Goal: Task Accomplishment & Management: Manage account settings

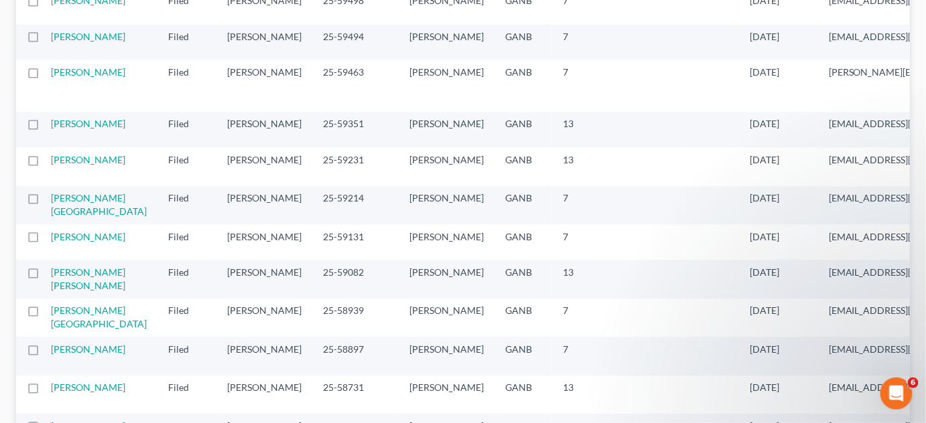
scroll to position [913, 0]
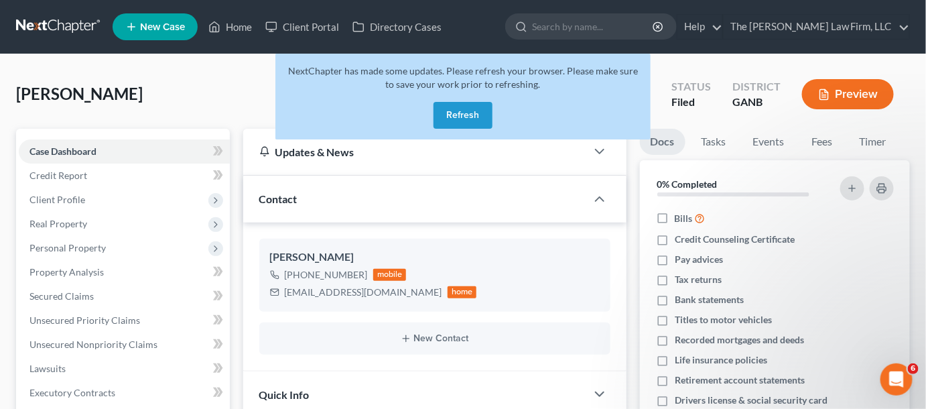
click at [582, 28] on input "search" at bounding box center [593, 26] width 123 height 25
type input "rosany"
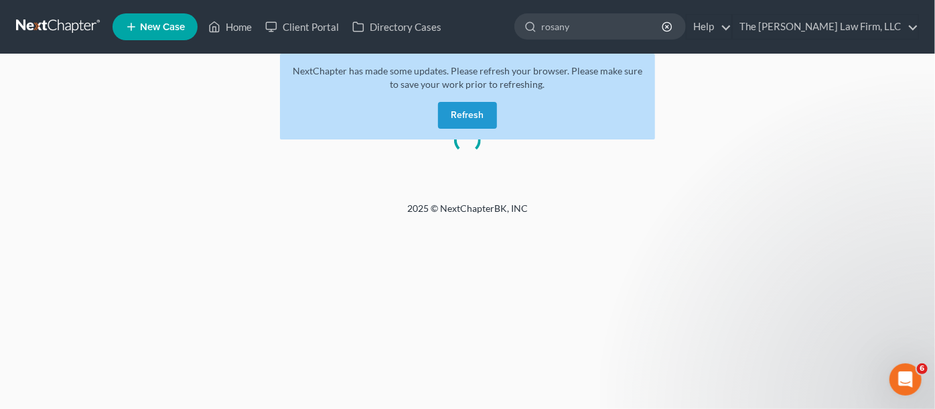
click at [475, 109] on button "Refresh" at bounding box center [467, 115] width 59 height 27
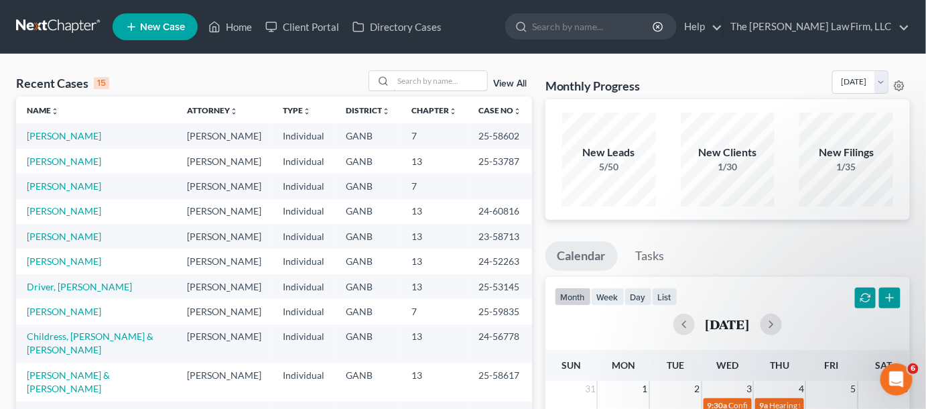
click at [418, 82] on input "search" at bounding box center [440, 80] width 94 height 19
type input "frederick"
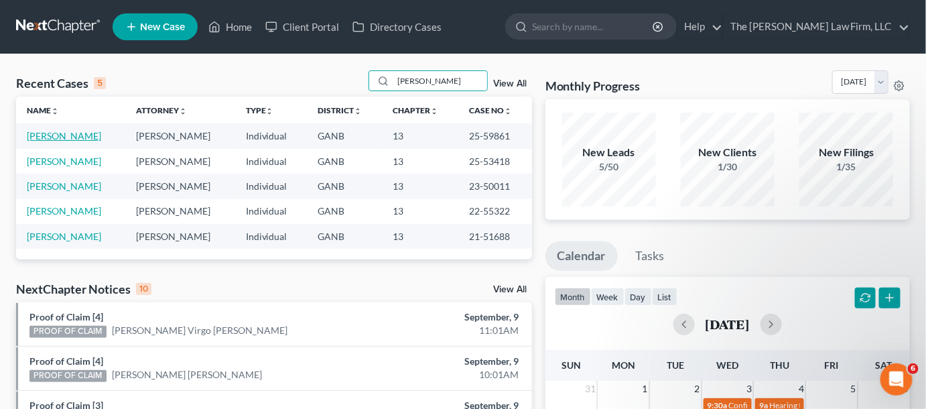
click at [98, 137] on link "[PERSON_NAME]" at bounding box center [64, 135] width 74 height 11
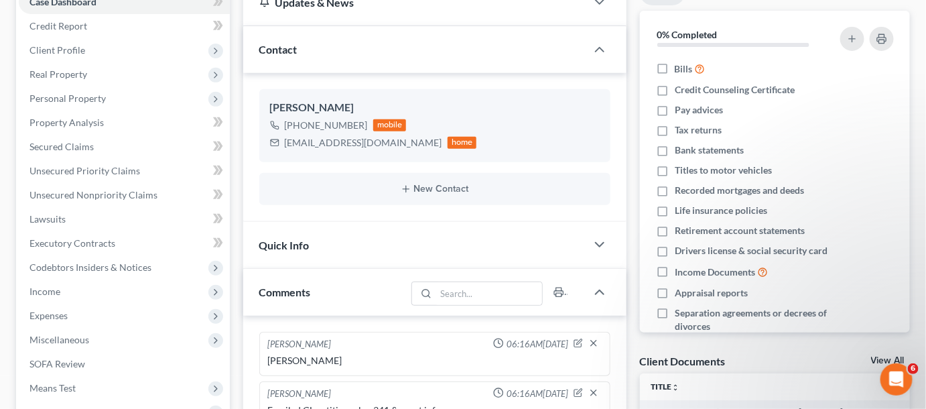
scroll to position [304, 0]
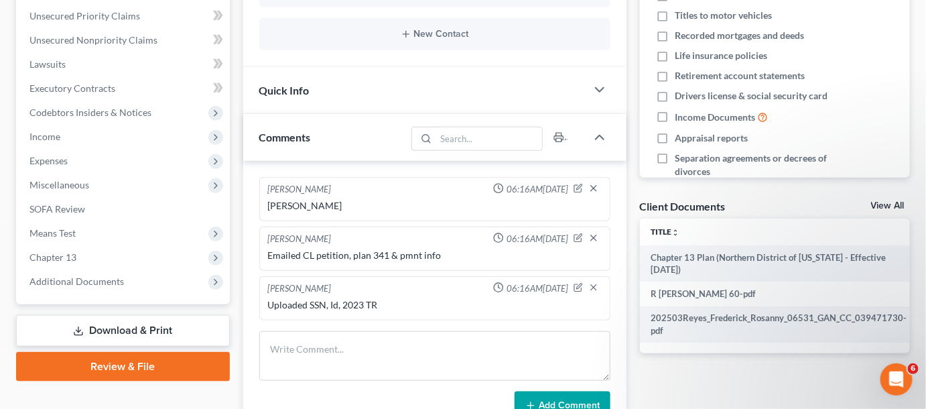
click at [84, 278] on span "Additional Documents" at bounding box center [76, 280] width 94 height 11
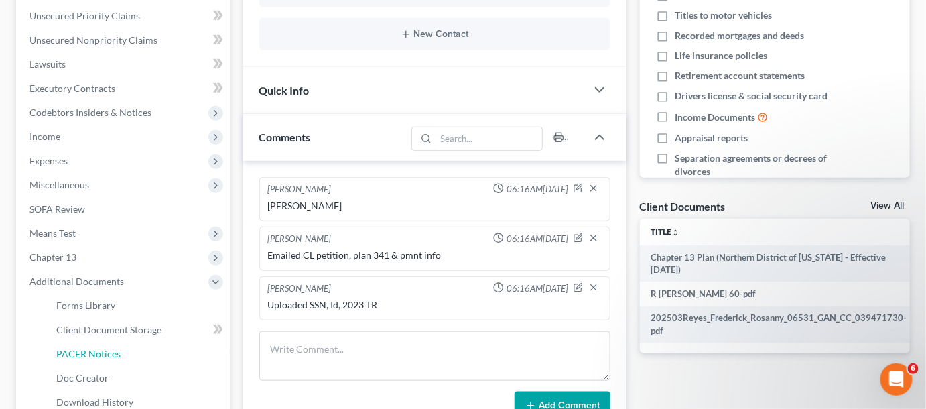
click at [92, 353] on span "PACER Notices" at bounding box center [88, 353] width 64 height 11
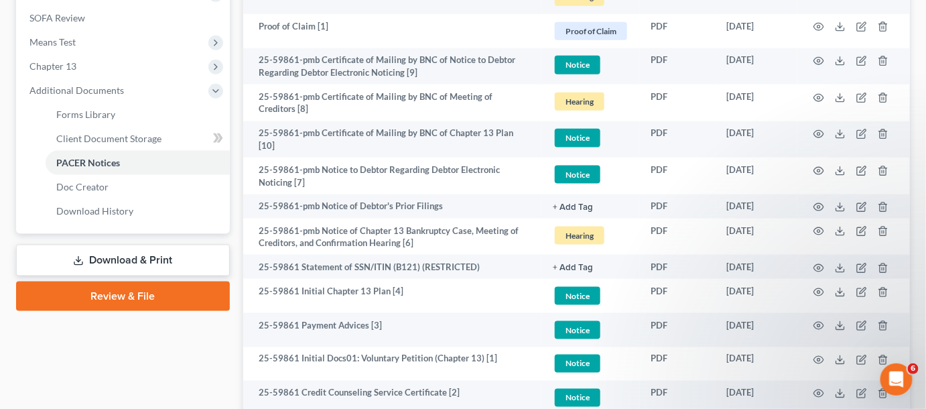
scroll to position [507, 0]
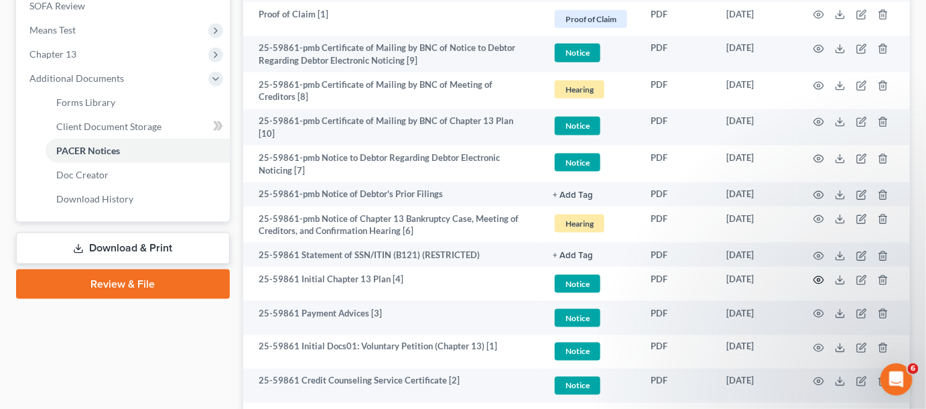
click at [820, 277] on icon "button" at bounding box center [819, 280] width 10 height 7
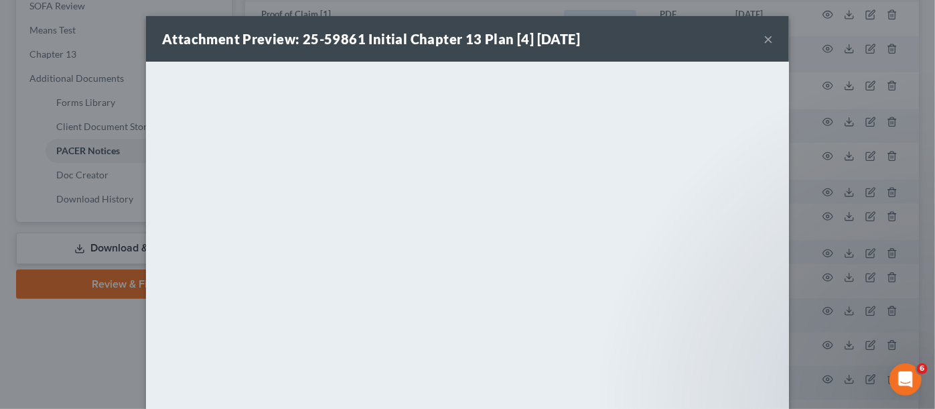
click at [764, 35] on button "×" at bounding box center [768, 39] width 9 height 16
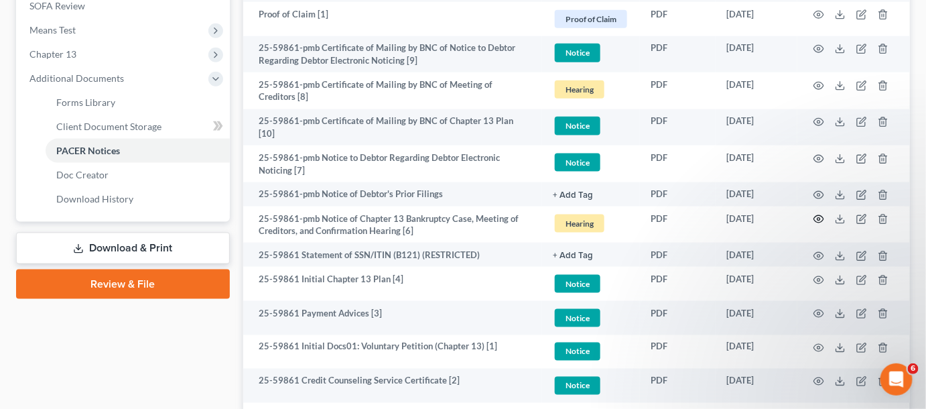
click at [818, 214] on icon "button" at bounding box center [818, 219] width 11 height 11
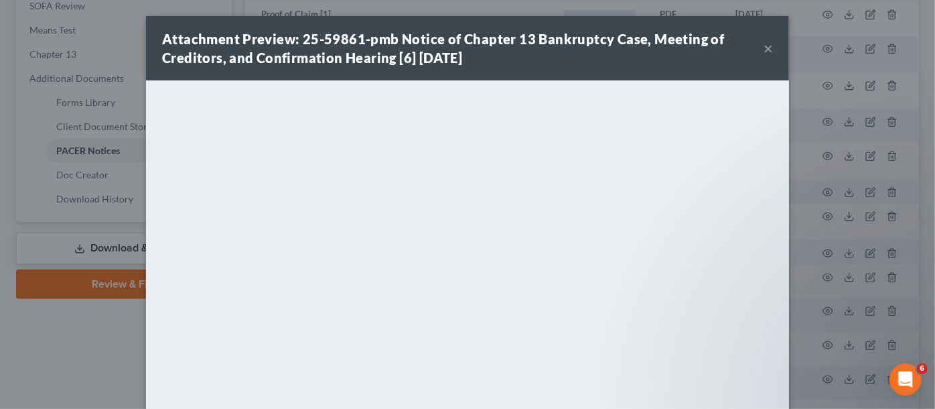
click at [60, 361] on div "Attachment Preview: 25-59861-pmb Notice of Chapter 13 Bankruptcy Case, Meeting …" at bounding box center [467, 204] width 935 height 409
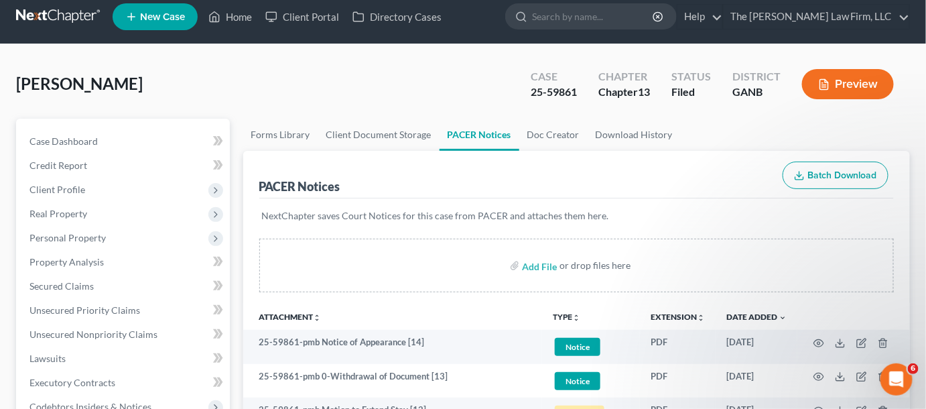
scroll to position [0, 0]
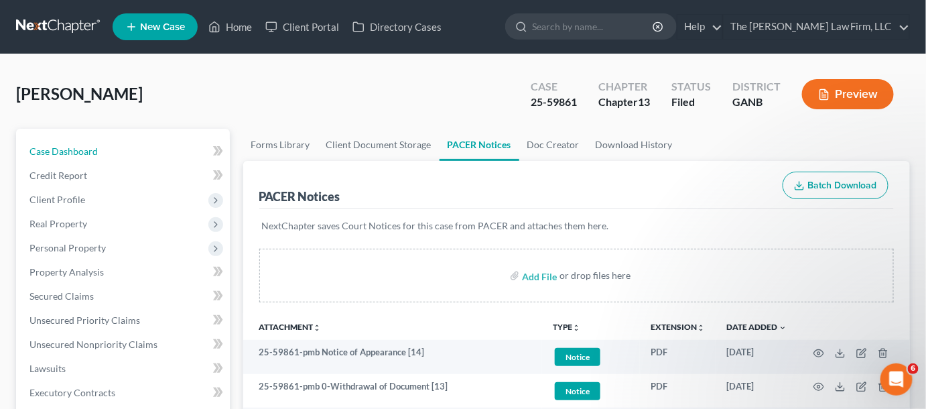
click at [66, 151] on span "Case Dashboard" at bounding box center [63, 150] width 68 height 11
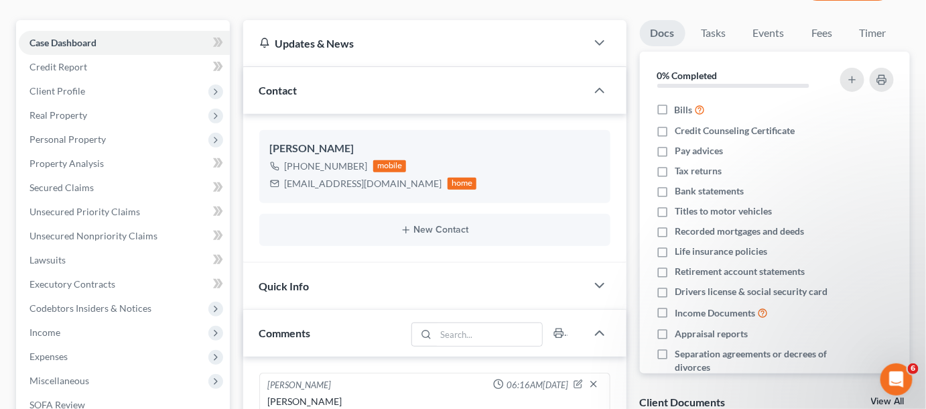
scroll to position [304, 0]
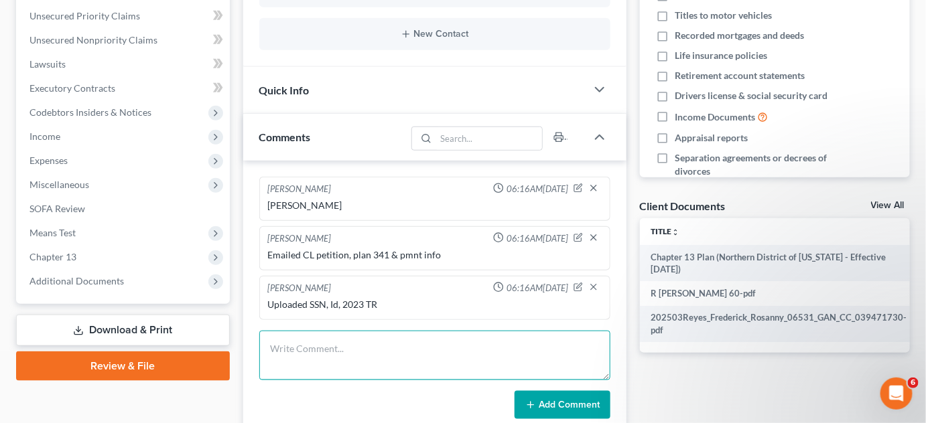
click at [342, 365] on textarea at bounding box center [434, 356] width 351 height 50
type textarea "Uploaded SSN,ID"
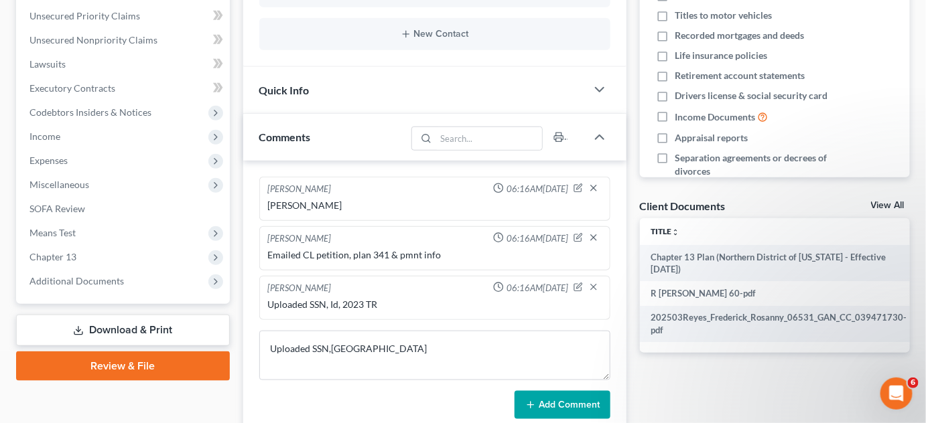
click at [537, 405] on button "Add Comment" at bounding box center [562, 405] width 96 height 28
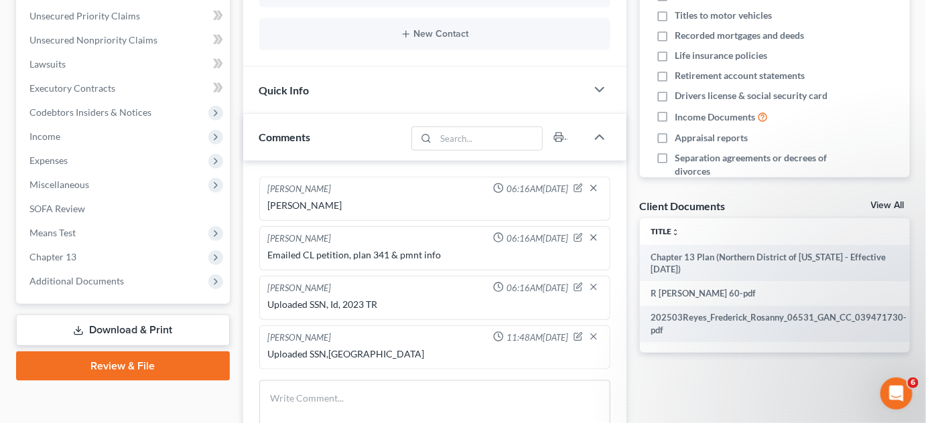
scroll to position [0, 0]
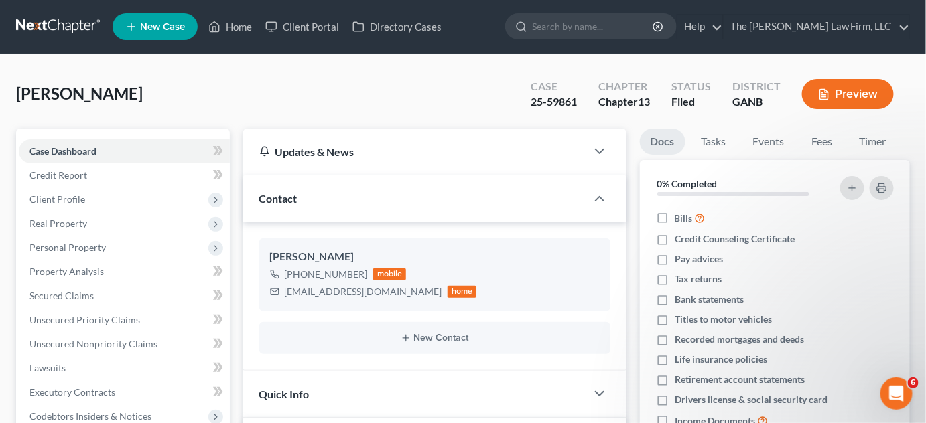
click at [607, 23] on input "search" at bounding box center [593, 26] width 123 height 25
type input "melba"
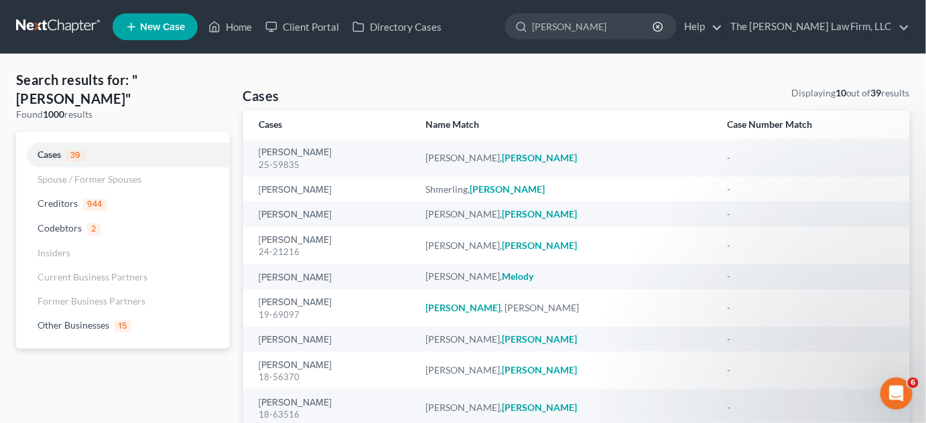
click at [296, 146] on div "Mullings, Melba 25-59835" at bounding box center [331, 158] width 145 height 26
click at [293, 149] on link "[PERSON_NAME]" at bounding box center [295, 152] width 73 height 9
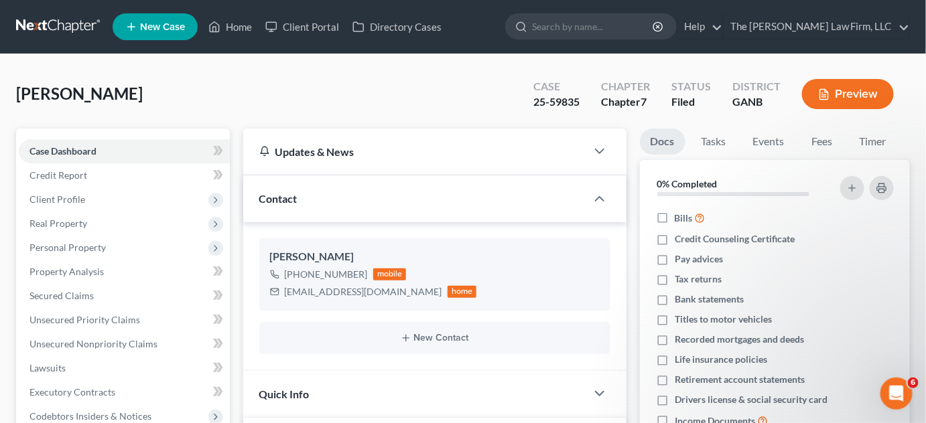
click at [577, 29] on input "search" at bounding box center [593, 26] width 123 height 25
type input "dotson"
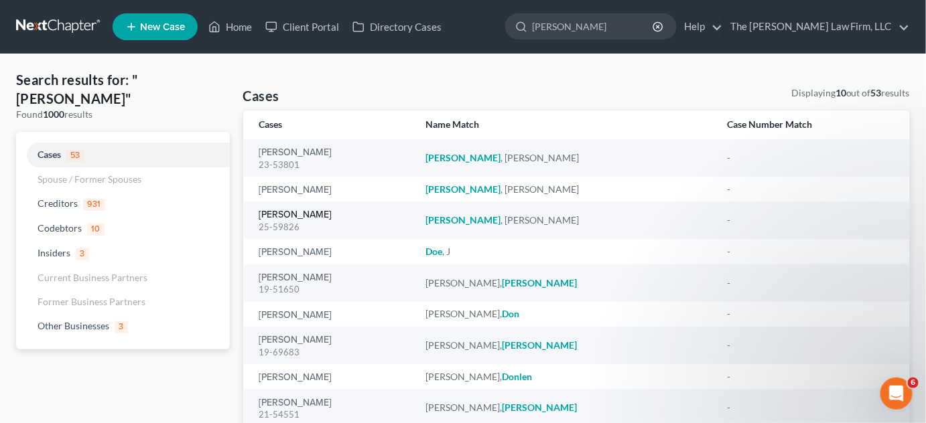
click at [291, 217] on link "Dotson, Michael" at bounding box center [295, 214] width 73 height 9
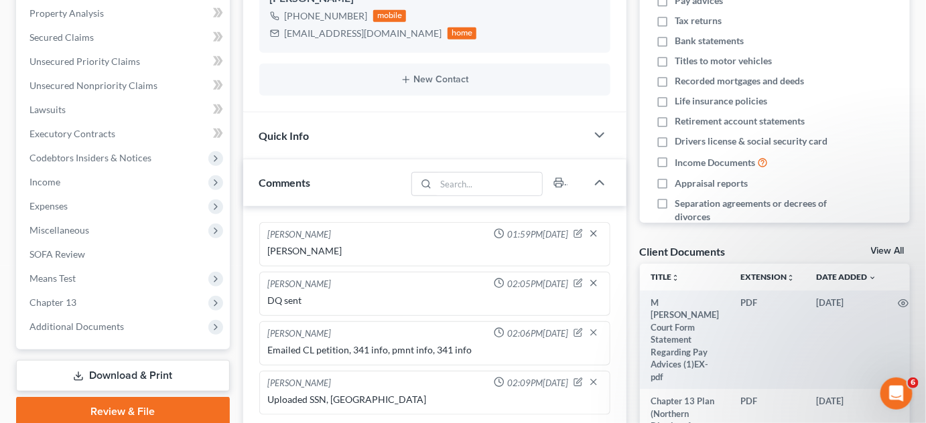
scroll to position [405, 0]
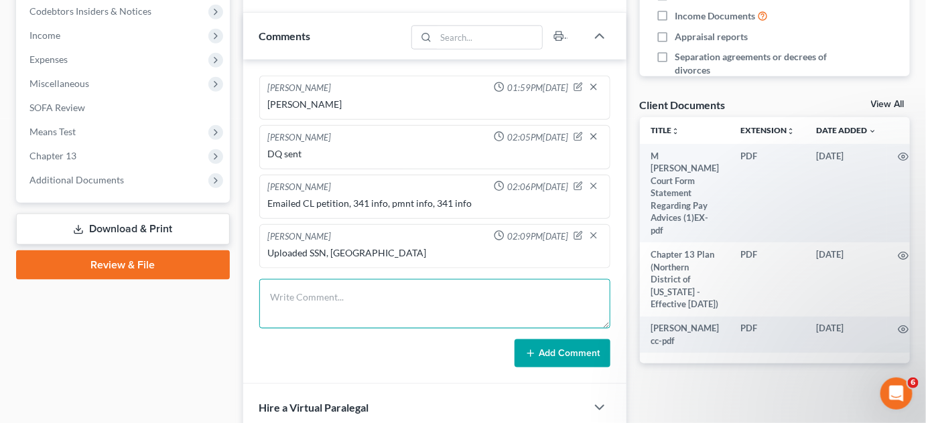
click at [281, 286] on textarea at bounding box center [434, 304] width 351 height 50
type textarea "Uploaded 2023-2024 TR"
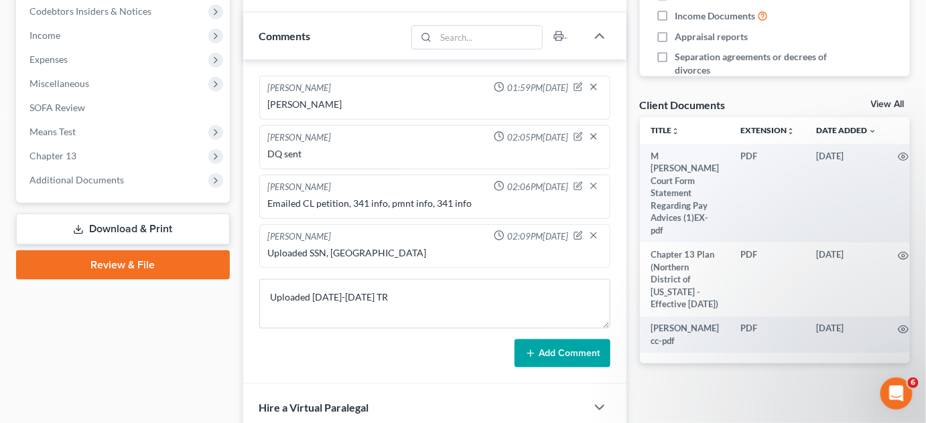
click at [561, 340] on button "Add Comment" at bounding box center [562, 354] width 96 height 28
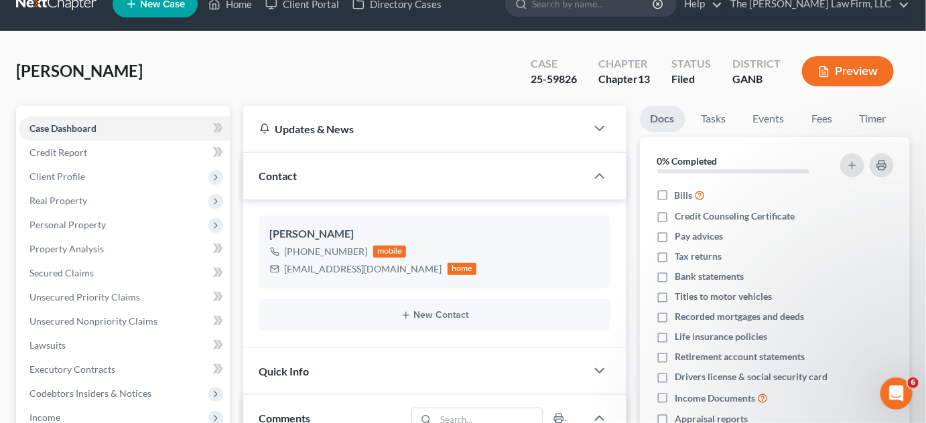
scroll to position [0, 0]
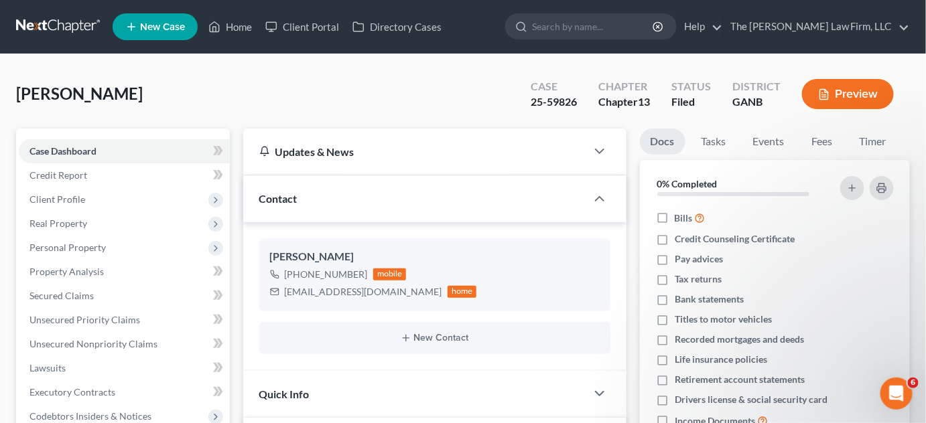
click at [78, 29] on link at bounding box center [59, 27] width 86 height 24
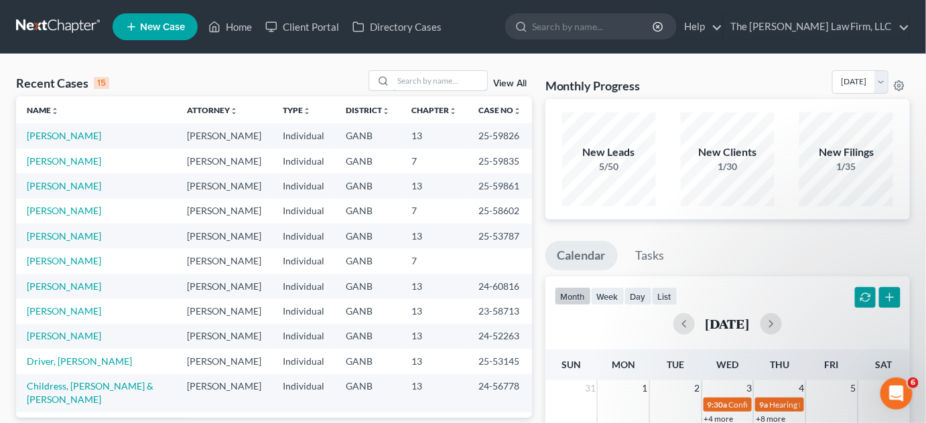
click at [407, 83] on input "search" at bounding box center [440, 80] width 94 height 19
type input "[PERSON_NAME]"
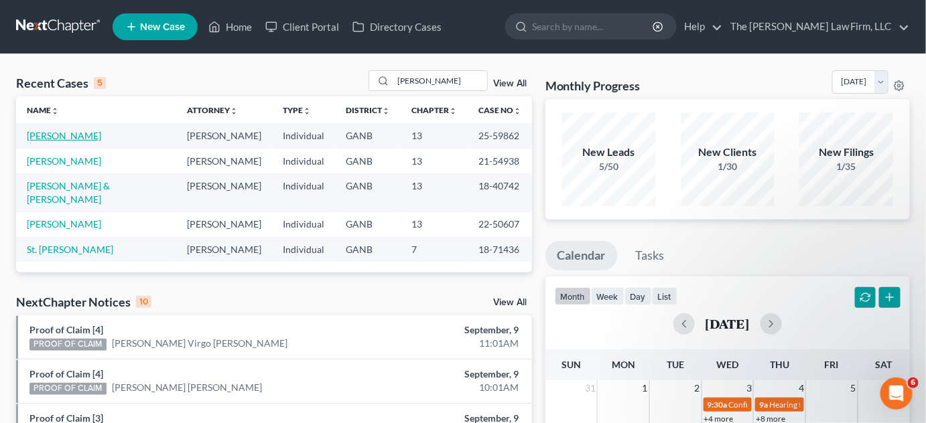
click at [73, 137] on link "[PERSON_NAME]" at bounding box center [64, 135] width 74 height 11
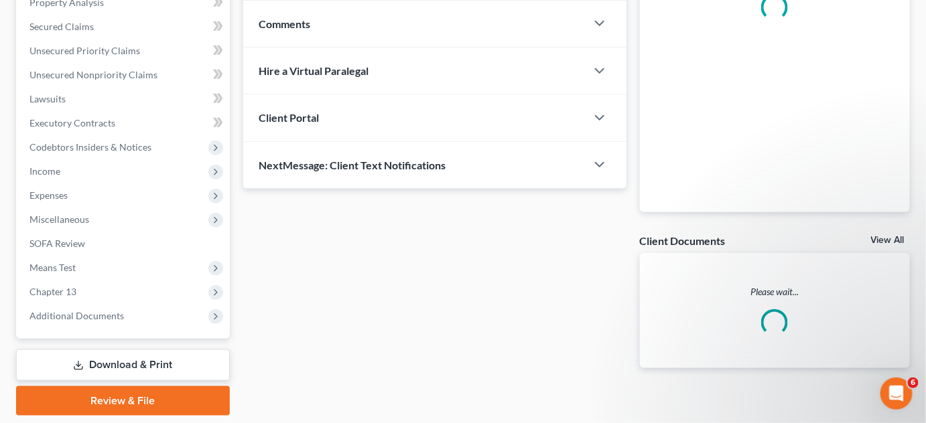
scroll to position [311, 0]
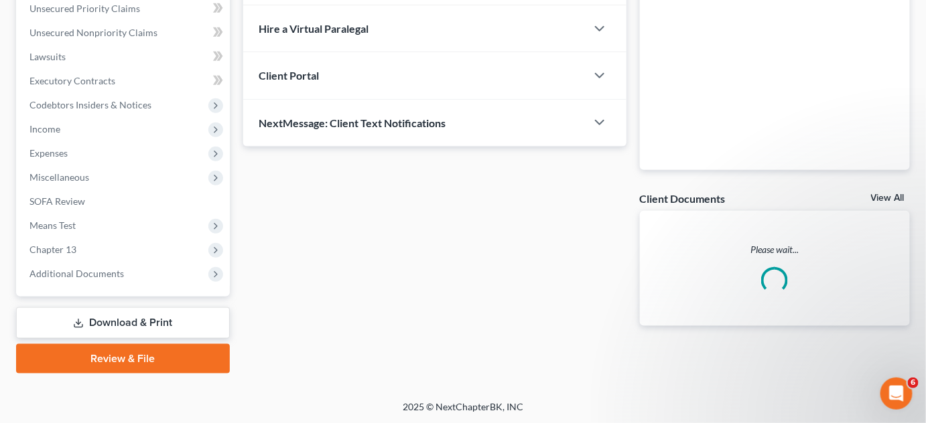
click at [113, 269] on span "Additional Documents" at bounding box center [76, 273] width 94 height 11
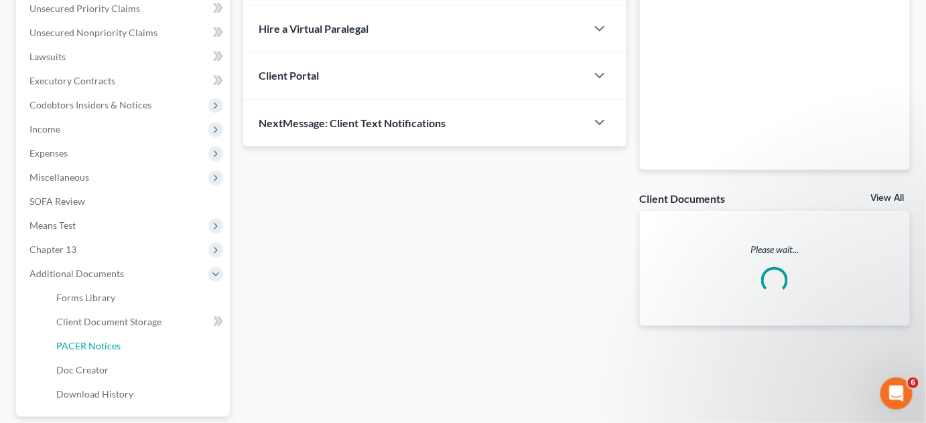
click at [95, 344] on span "PACER Notices" at bounding box center [88, 345] width 64 height 11
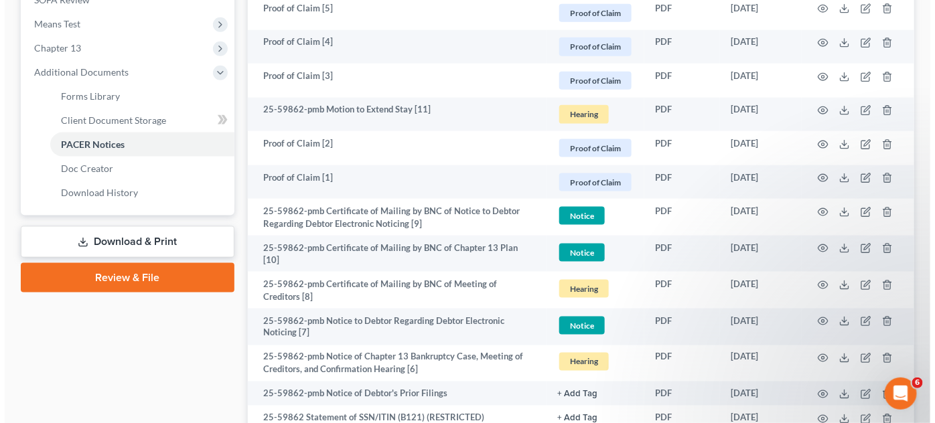
scroll to position [710, 0]
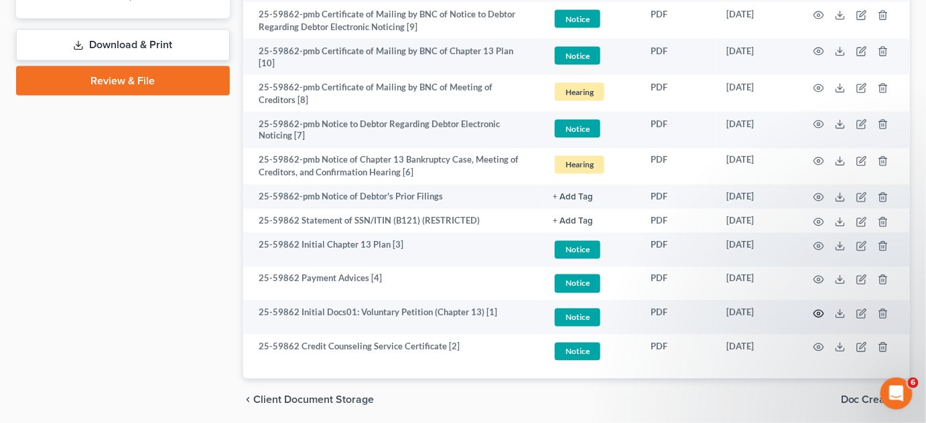
click at [819, 313] on circle "button" at bounding box center [818, 314] width 3 height 3
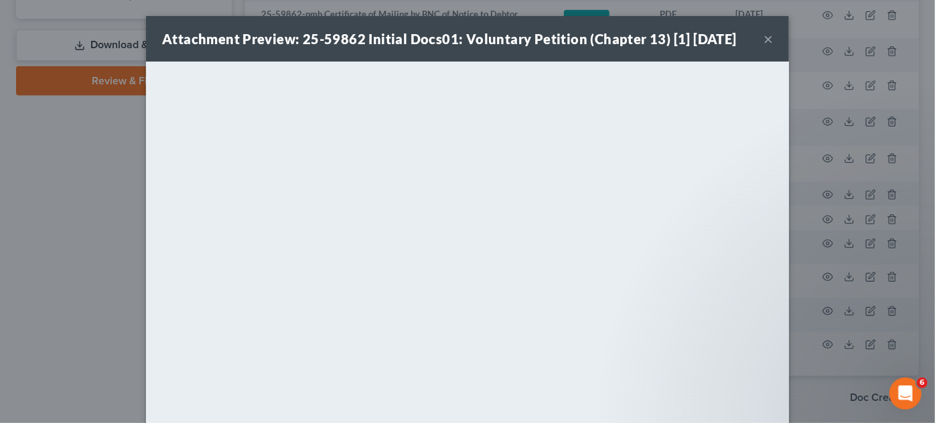
click at [28, 143] on div "Attachment Preview: 25-59862 Initial Docs01: Voluntary Petition (Chapter 13) [1…" at bounding box center [467, 211] width 935 height 423
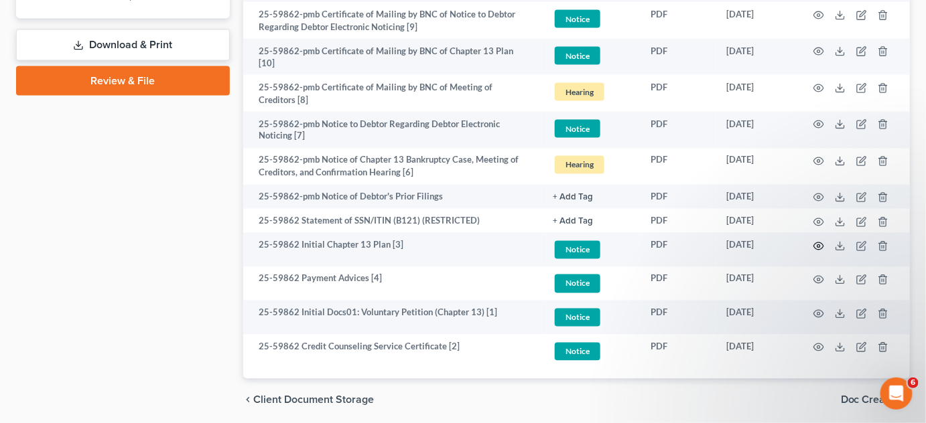
click at [820, 244] on icon "button" at bounding box center [818, 246] width 11 height 11
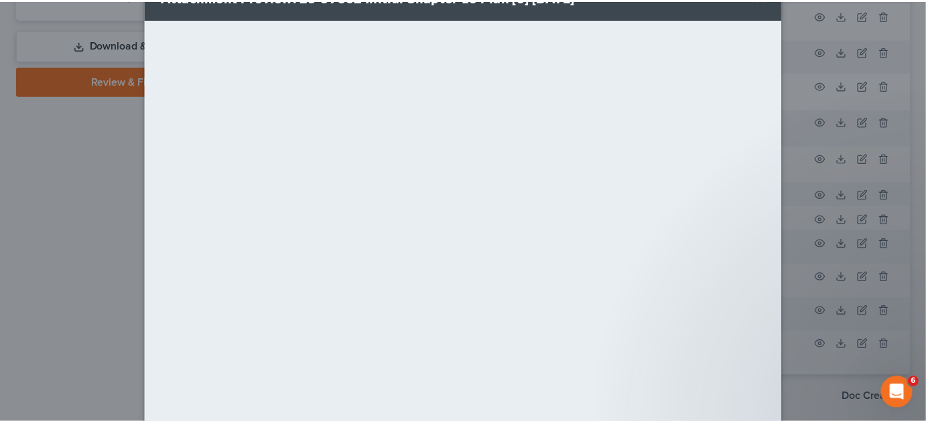
scroll to position [0, 0]
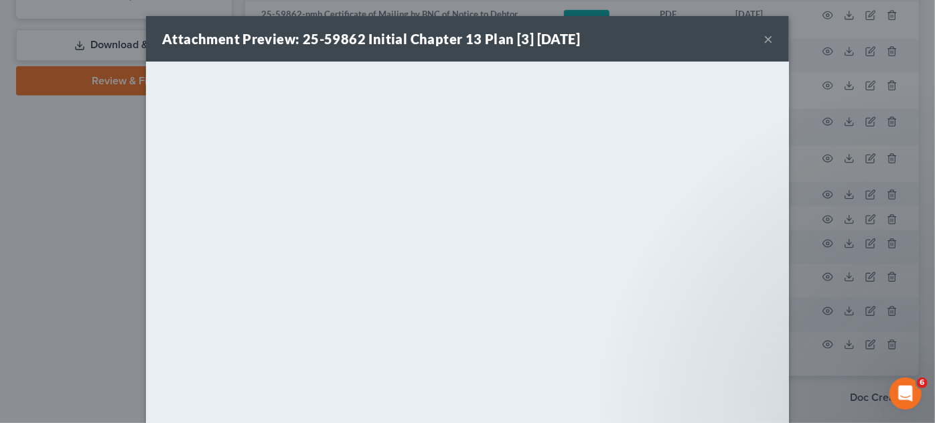
click at [11, 178] on div "Attachment Preview: 25-59862 Initial Chapter 13 Plan [3] 08/28/2025 × <object n…" at bounding box center [467, 211] width 935 height 423
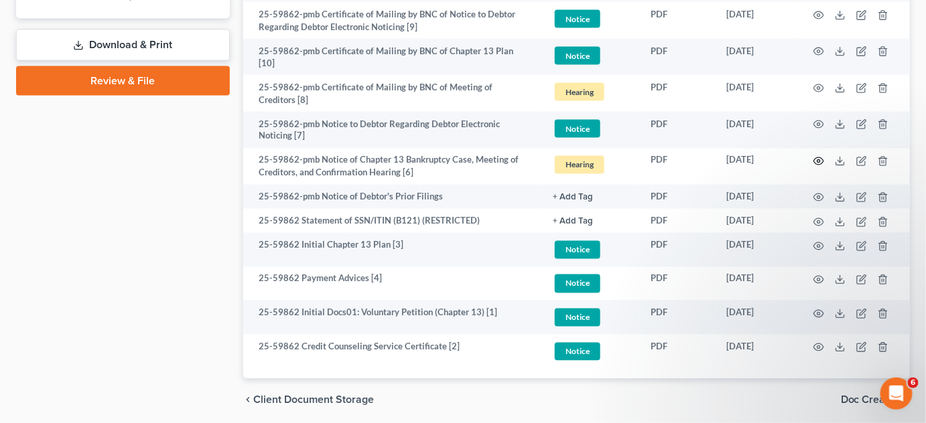
click at [822, 159] on icon "button" at bounding box center [819, 161] width 10 height 7
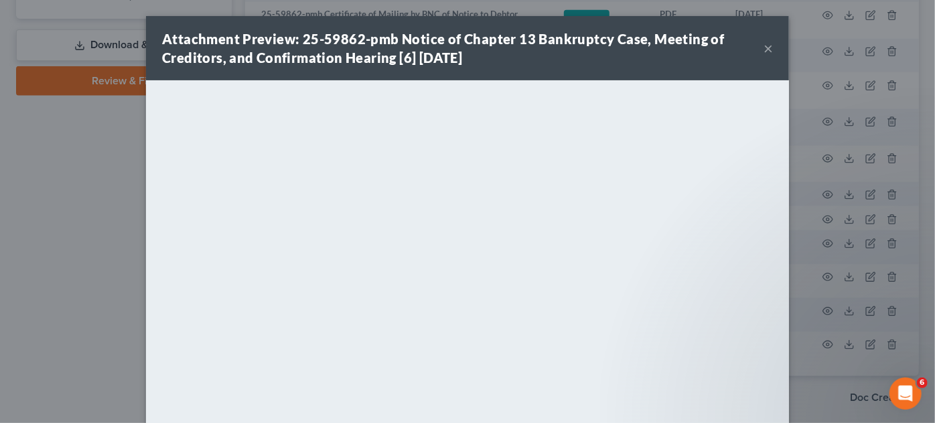
click at [46, 133] on div "Attachment Preview: 25-59862-pmb Notice of Chapter 13 Bankruptcy Case, Meeting …" at bounding box center [467, 211] width 935 height 423
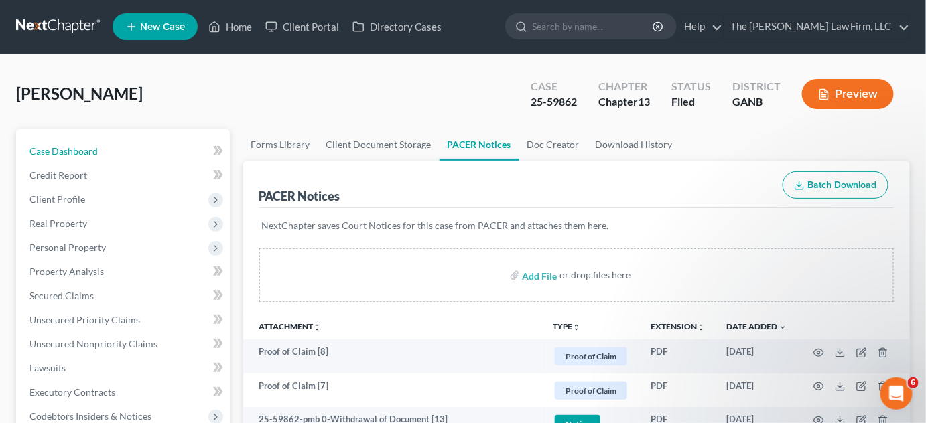
click at [118, 145] on link "Case Dashboard" at bounding box center [124, 151] width 211 height 24
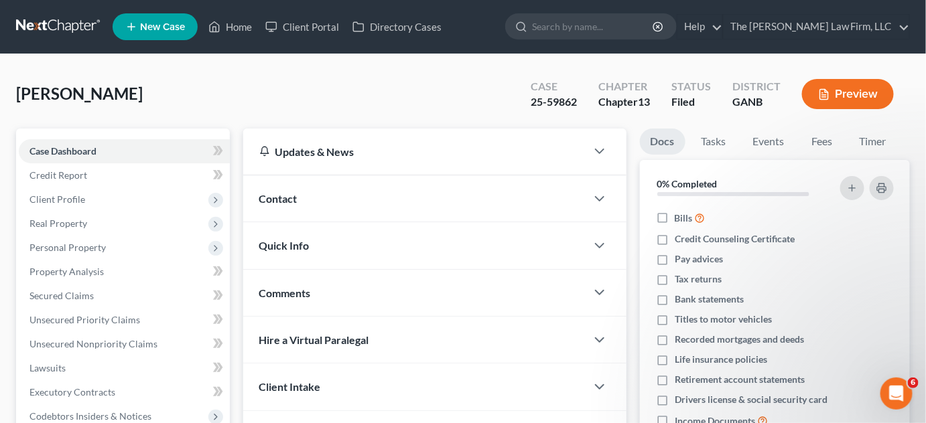
click at [291, 190] on div "Contact" at bounding box center [414, 198] width 343 height 46
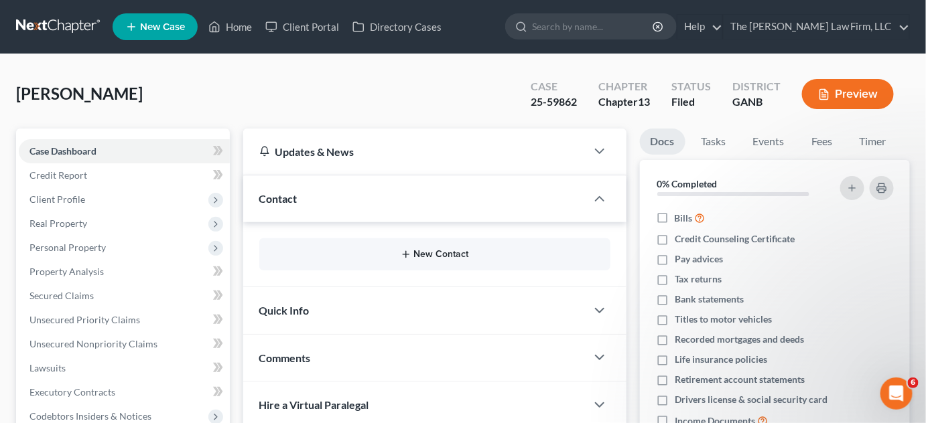
click at [422, 252] on button "New Contact" at bounding box center [435, 254] width 330 height 11
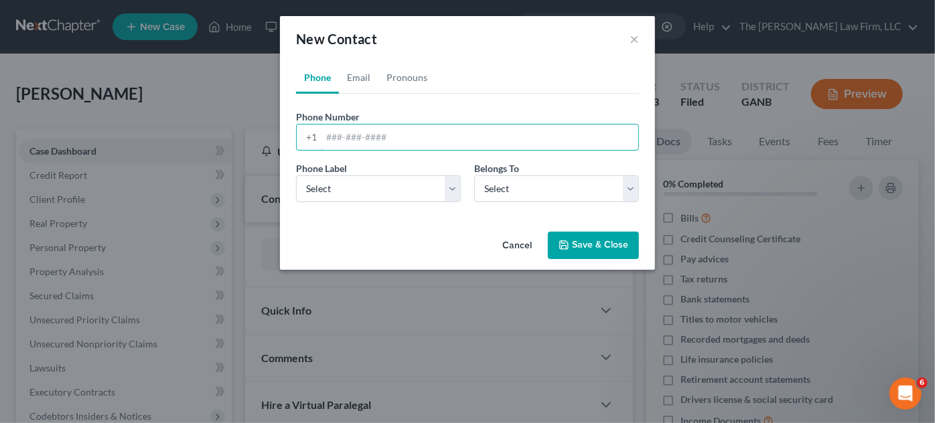
paste input "678) 852-2844‬"
click at [350, 136] on input "678) 852-2844‬" at bounding box center [480, 137] width 317 height 25
type input "678-852-2844‬"
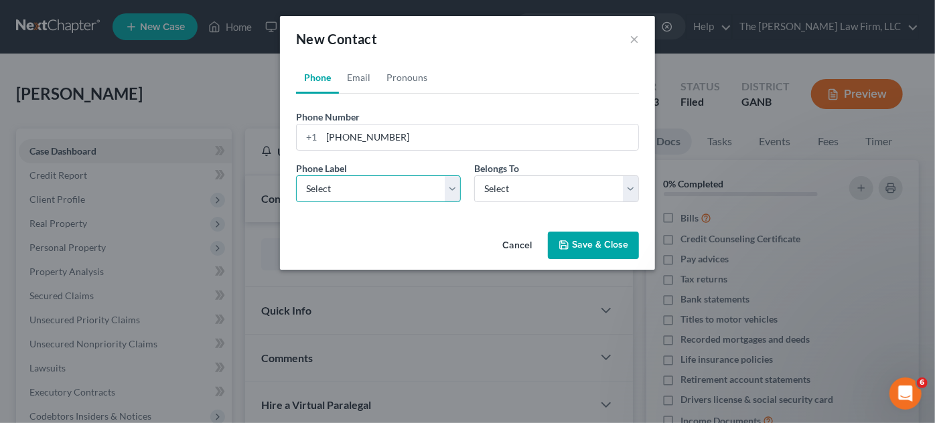
click at [357, 194] on select "Select Mobile Home Work Other" at bounding box center [378, 188] width 165 height 27
select select "0"
click at [296, 175] on select "Select Mobile Home Work Other" at bounding box center [378, 188] width 165 height 27
click at [559, 172] on div "Belongs To * Select Client Other" at bounding box center [557, 181] width 178 height 41
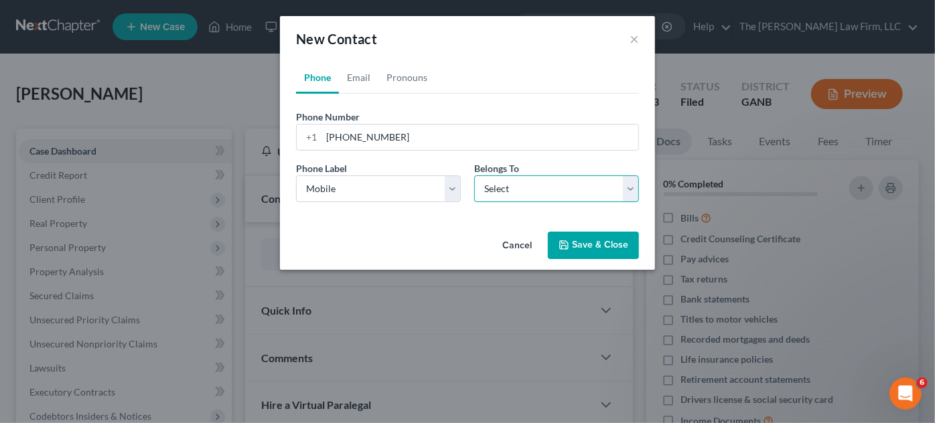
click at [555, 197] on select "Select Client Other" at bounding box center [556, 188] width 165 height 27
select select "0"
click at [474, 175] on select "Select Client Other" at bounding box center [556, 188] width 165 height 27
select select "0"
click at [362, 82] on link "Email" at bounding box center [359, 78] width 40 height 32
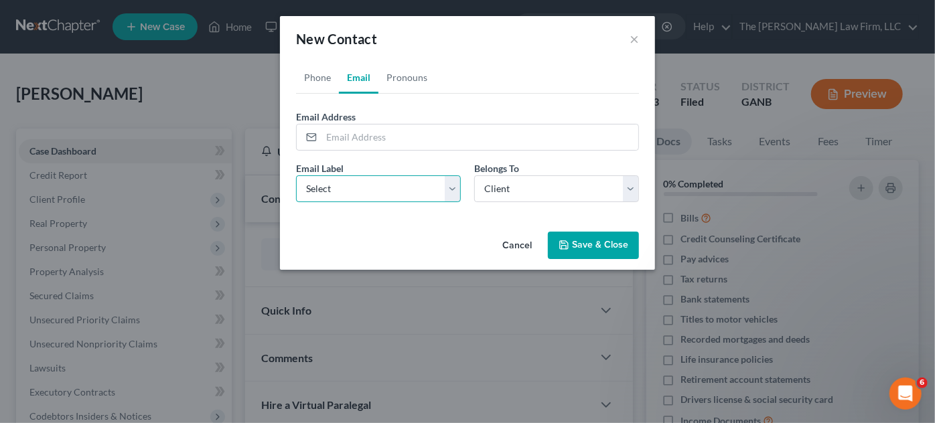
click at [374, 195] on select "Select Home Work Other" at bounding box center [378, 188] width 165 height 27
select select "0"
click at [296, 175] on select "Select Home Work Other" at bounding box center [378, 188] width 165 height 27
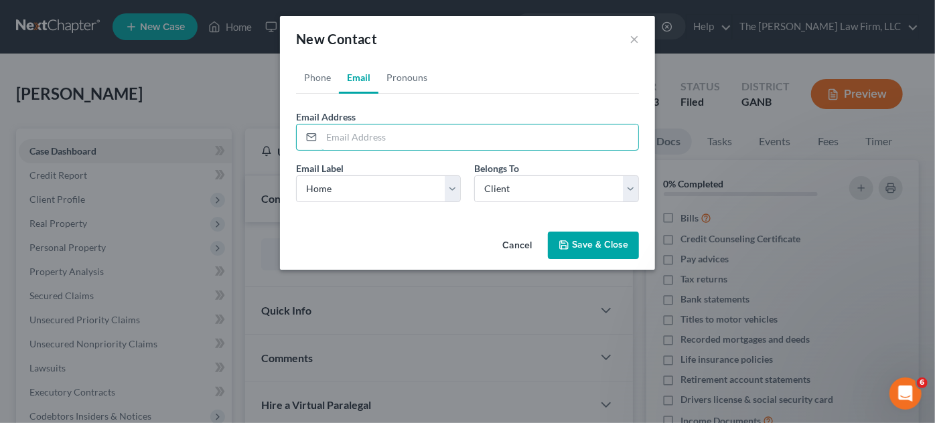
paste input "adrienneleflore@yahoo.com"
type input "adrienneleflore@yahoo.com"
click at [615, 243] on button "Save & Close" at bounding box center [593, 246] width 91 height 28
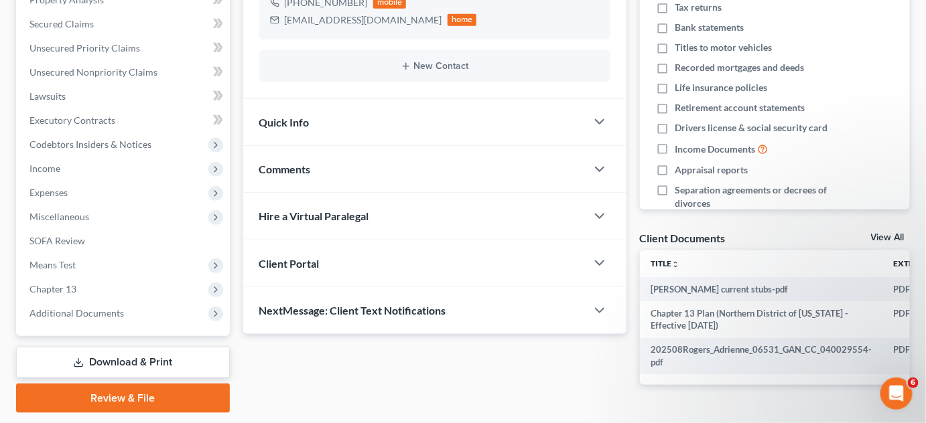
scroll to position [304, 0]
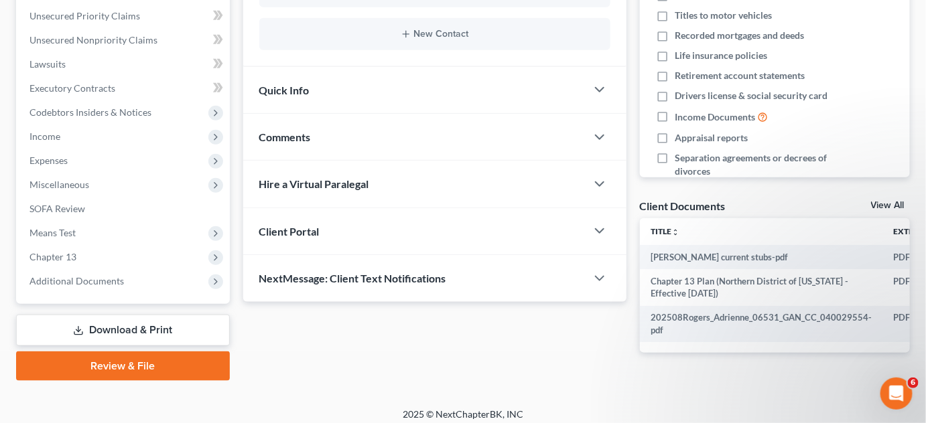
click at [291, 145] on div "Comments" at bounding box center [414, 137] width 343 height 46
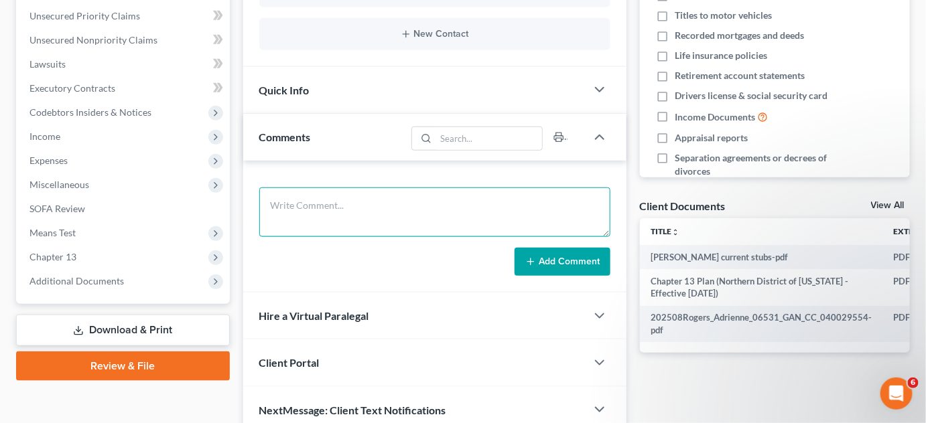
click at [285, 196] on textarea at bounding box center [434, 213] width 351 height 50
type textarea "DAVEY"
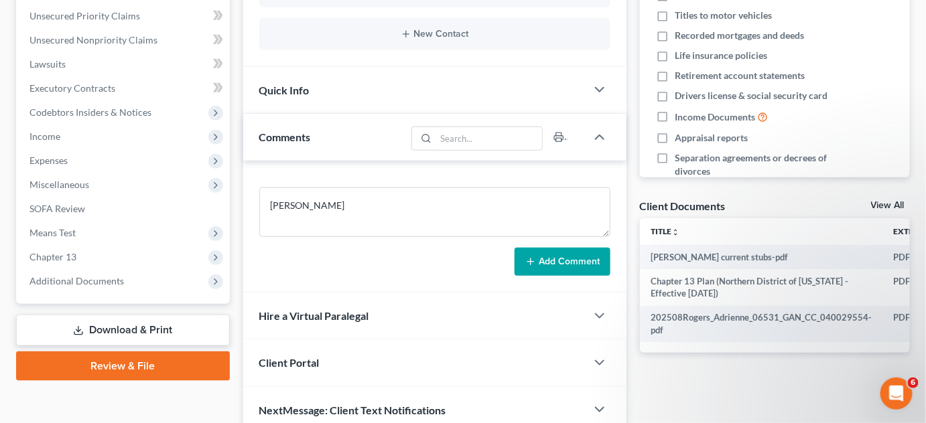
click at [525, 257] on icon at bounding box center [530, 262] width 11 height 11
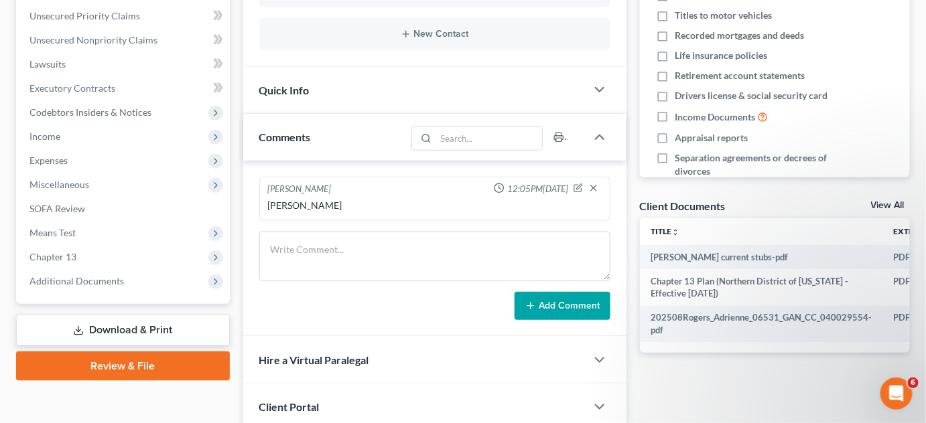
click at [65, 277] on span "Additional Documents" at bounding box center [76, 280] width 94 height 11
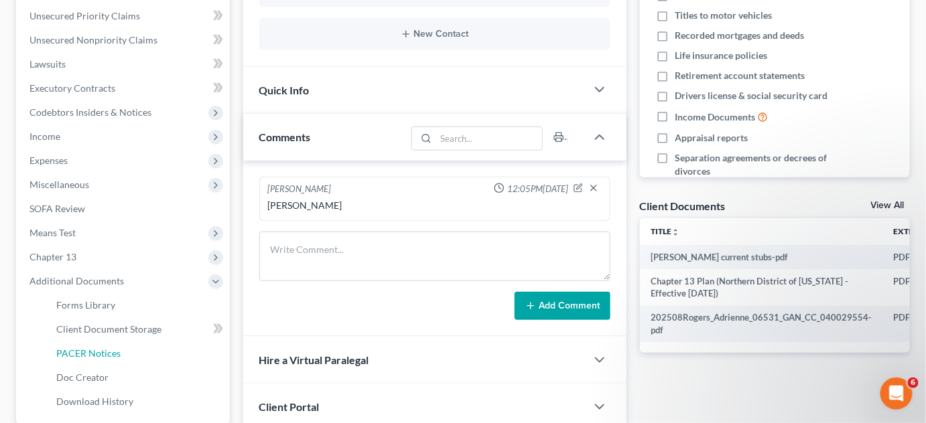
click at [123, 357] on link "PACER Notices" at bounding box center [138, 354] width 184 height 24
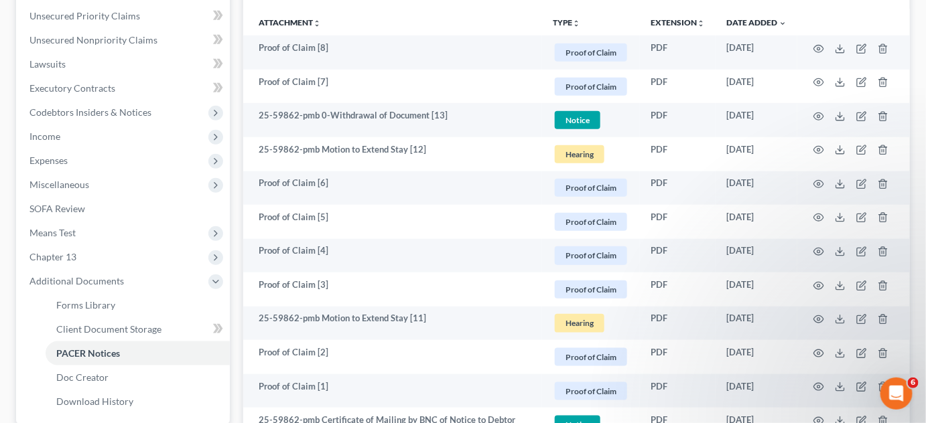
scroll to position [609, 0]
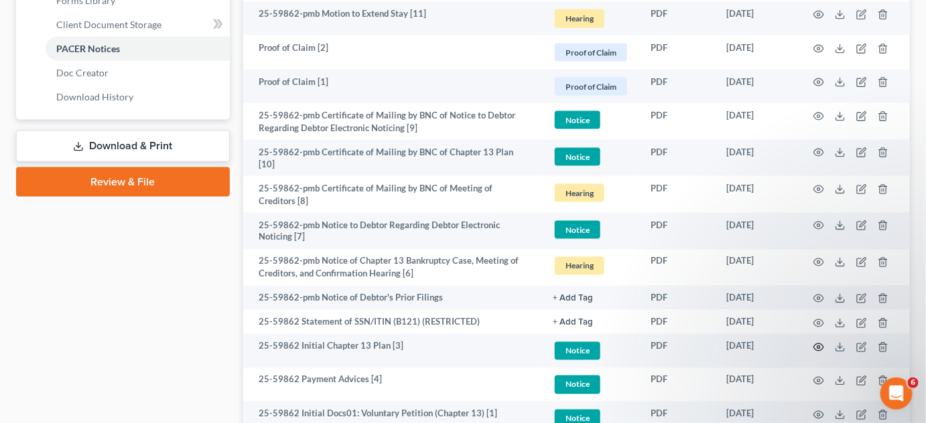
click at [817, 346] on circle "button" at bounding box center [818, 347] width 3 height 3
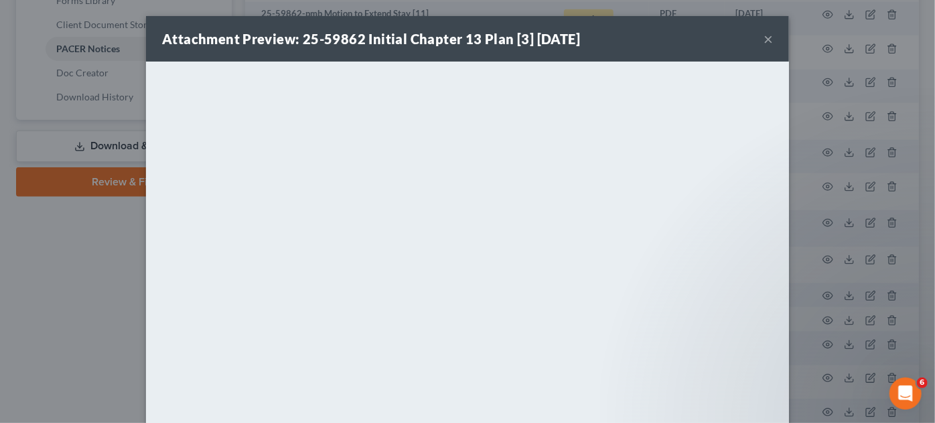
click at [766, 38] on button "×" at bounding box center [768, 39] width 9 height 16
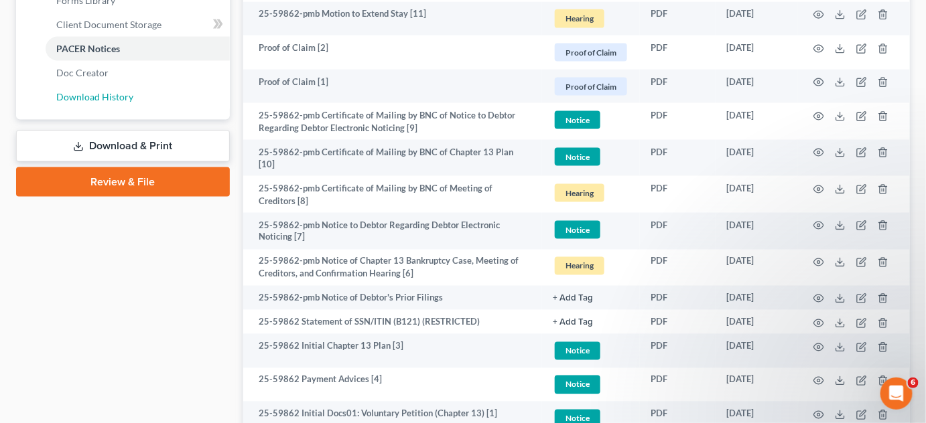
click at [109, 91] on span "Download History" at bounding box center [94, 96] width 77 height 11
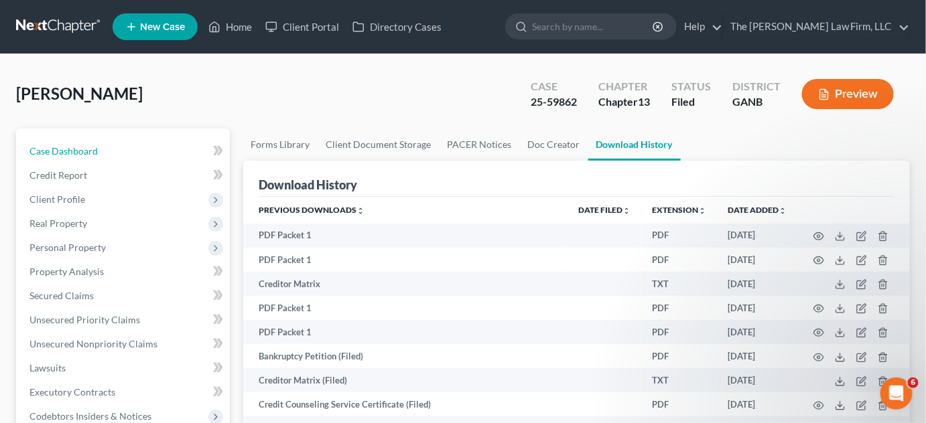
click at [55, 145] on span "Case Dashboard" at bounding box center [63, 150] width 68 height 11
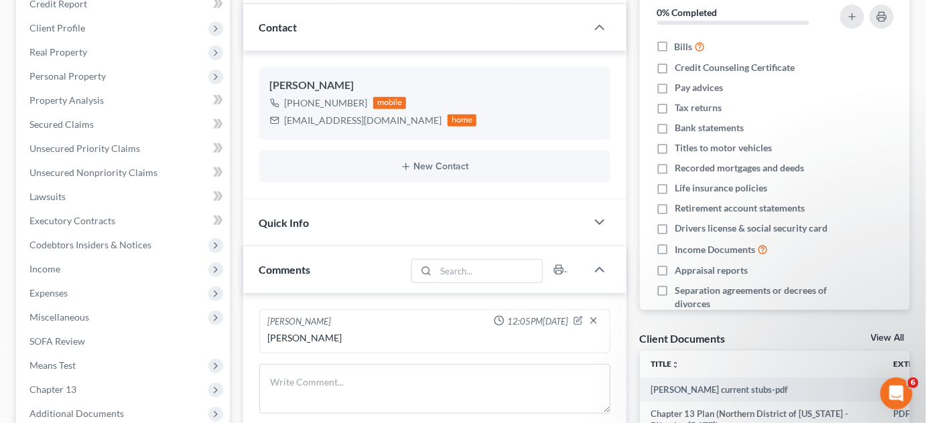
scroll to position [304, 0]
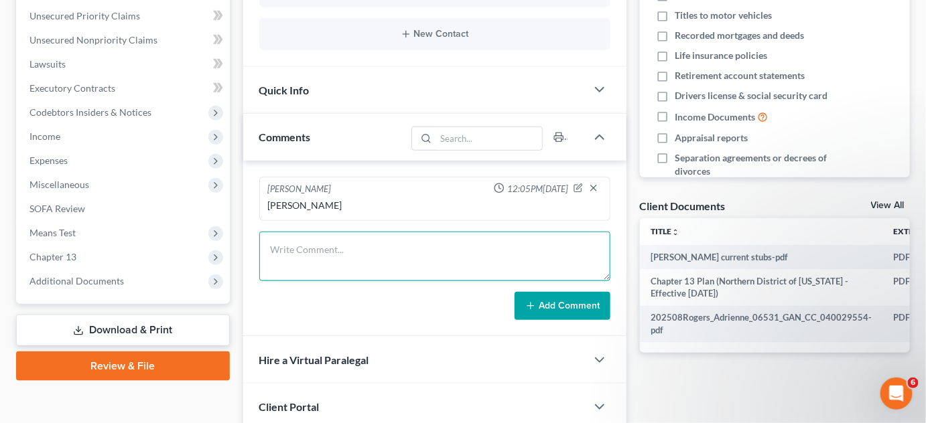
click at [344, 253] on textarea at bounding box center [434, 257] width 351 height 50
type textarea "Emailed CL petition, plan 341 & pmnt info"
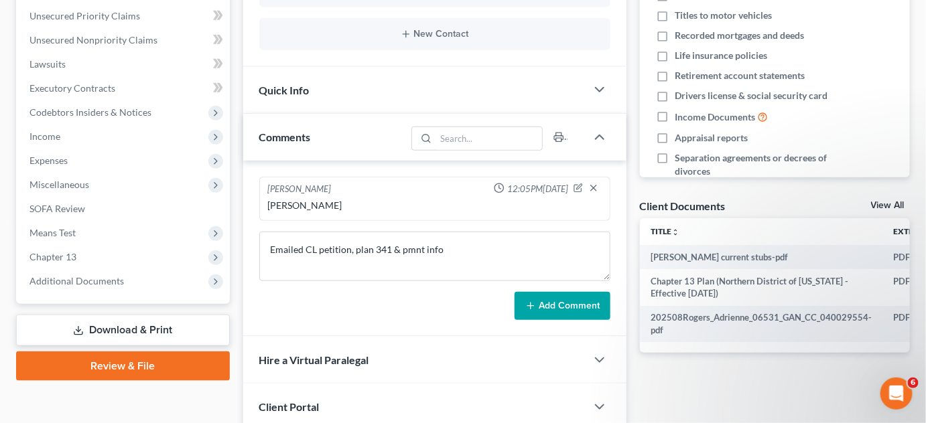
click at [547, 302] on button "Add Comment" at bounding box center [562, 306] width 96 height 28
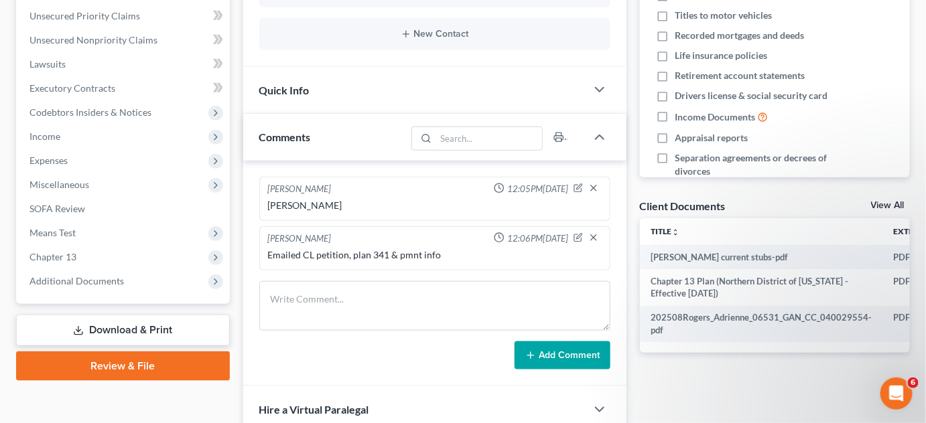
click at [78, 284] on span "Additional Documents" at bounding box center [76, 280] width 94 height 11
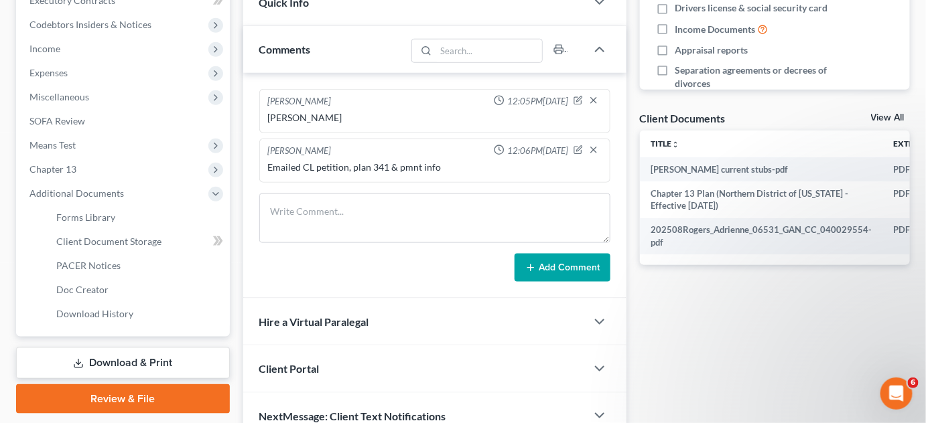
scroll to position [456, 0]
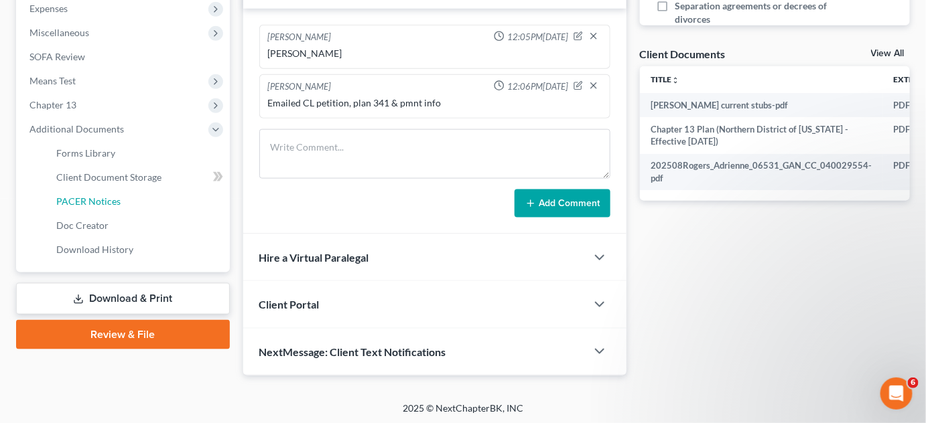
click at [87, 196] on span "PACER Notices" at bounding box center [88, 201] width 64 height 11
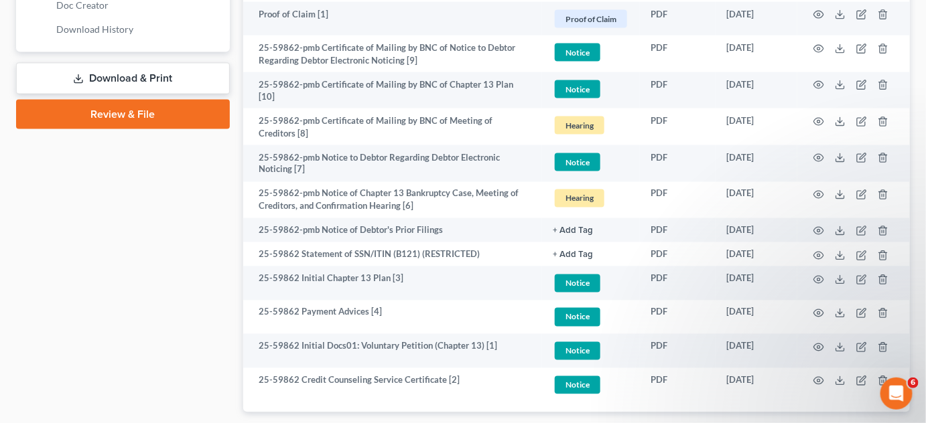
scroll to position [710, 0]
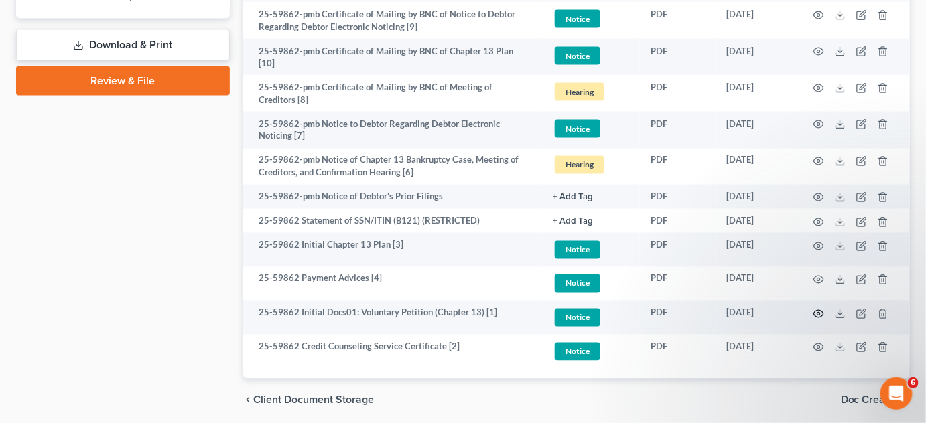
click at [821, 309] on icon "button" at bounding box center [818, 314] width 11 height 11
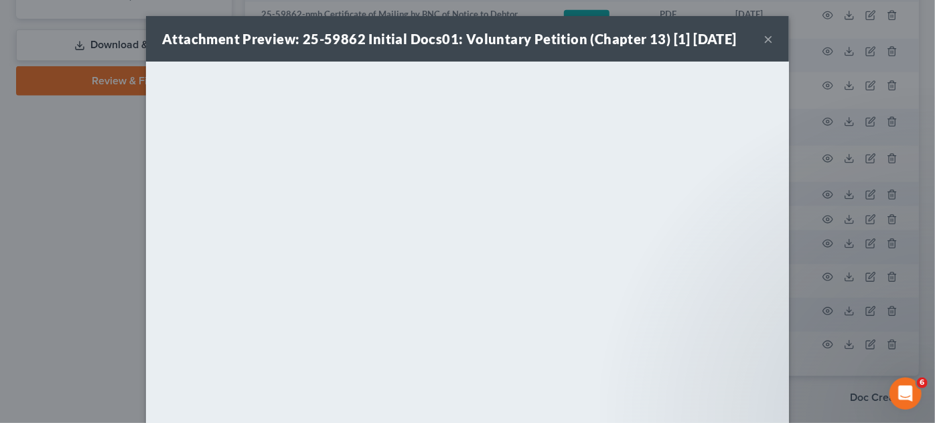
click at [84, 231] on div "Attachment Preview: 25-59862 Initial Docs01: Voluntary Petition (Chapter 13) [1…" at bounding box center [467, 211] width 935 height 423
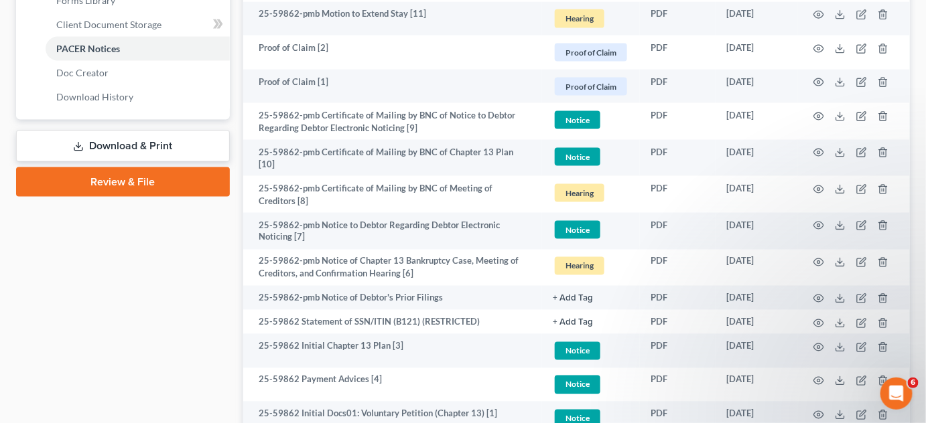
scroll to position [507, 0]
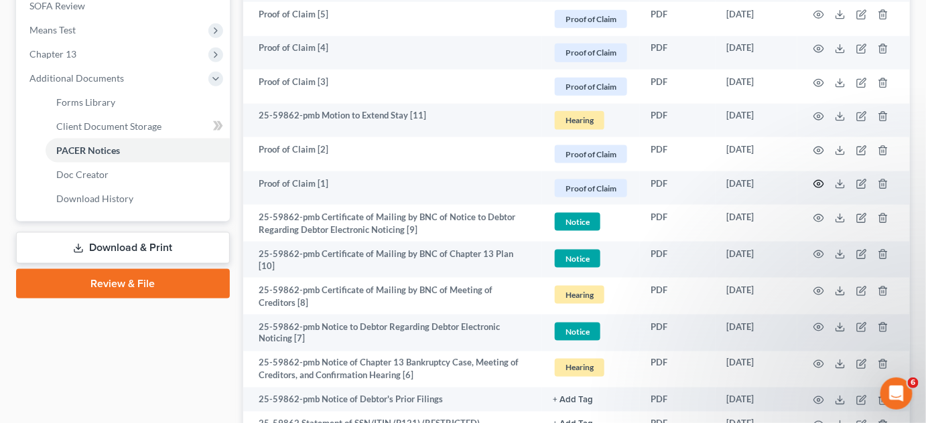
click at [821, 181] on icon "button" at bounding box center [818, 184] width 11 height 11
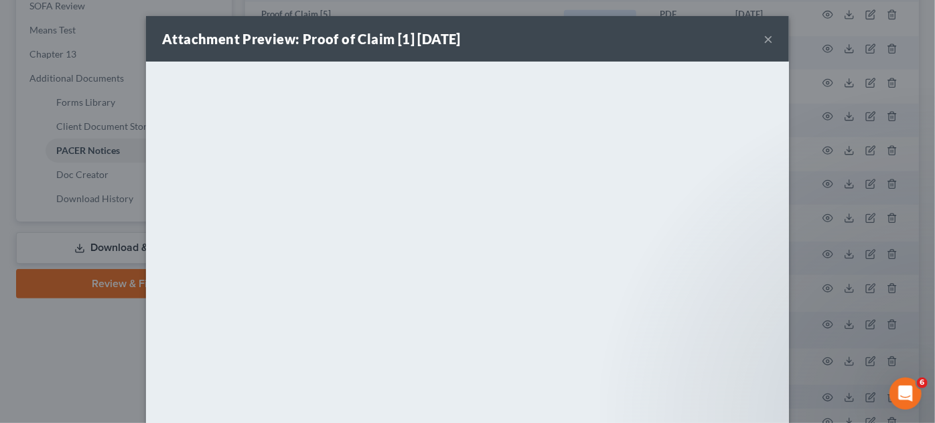
click at [48, 377] on div "Attachment Preview: Proof of Claim [1] 09/03/2025 × <object ng-attr-data='https…" at bounding box center [467, 211] width 935 height 423
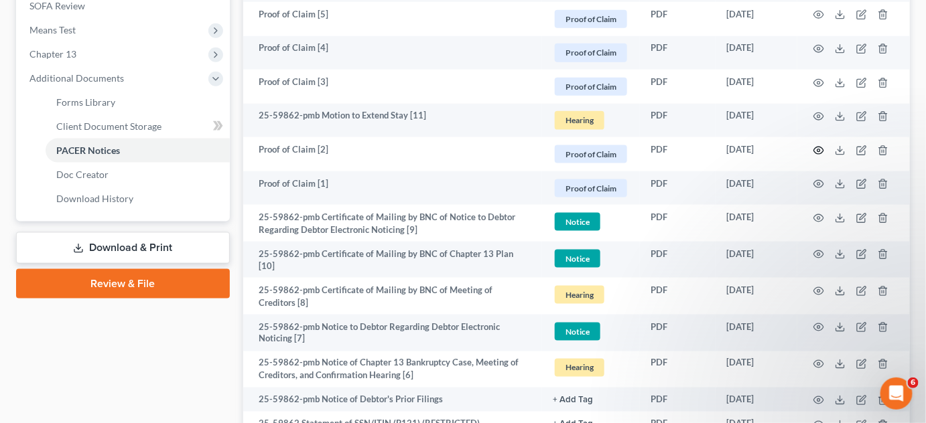
click at [820, 151] on icon "button" at bounding box center [819, 150] width 10 height 7
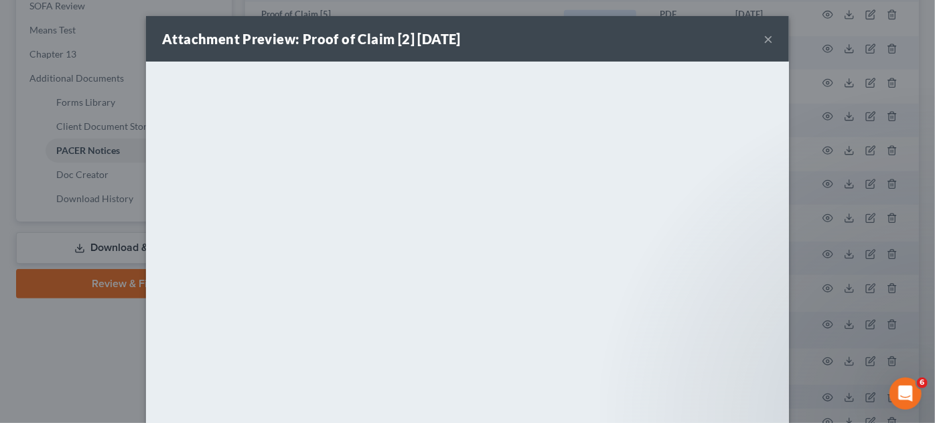
click at [820, 151] on div "Attachment Preview: Proof of Claim [2] 09/03/2025 × <object ng-attr-data='https…" at bounding box center [467, 211] width 935 height 423
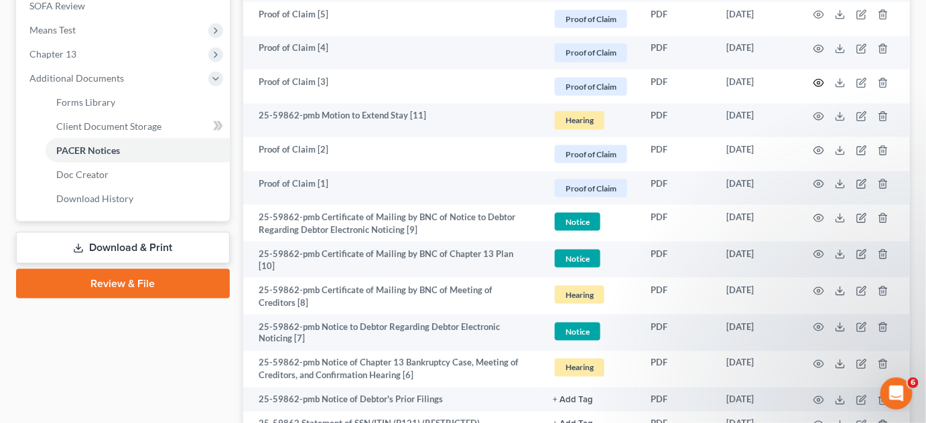
click at [818, 82] on icon "button" at bounding box center [818, 83] width 11 height 11
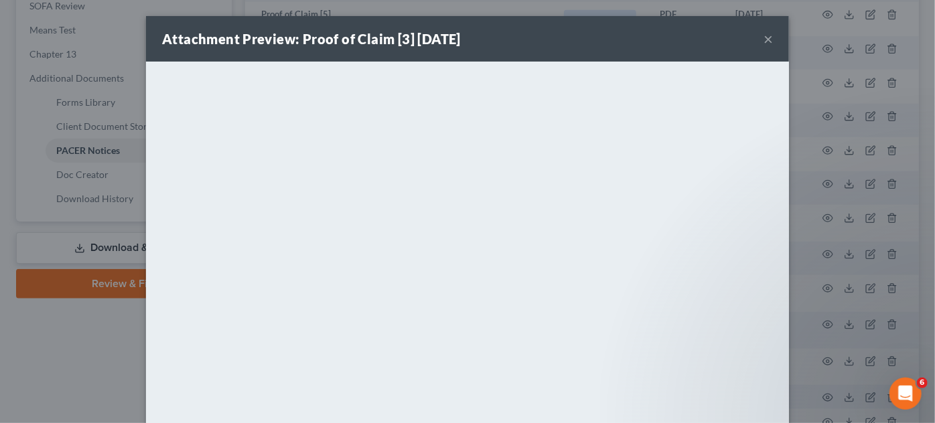
click at [818, 82] on div "Attachment Preview: Proof of Claim [3] 09/03/2025 × <object ng-attr-data='https…" at bounding box center [467, 211] width 935 height 423
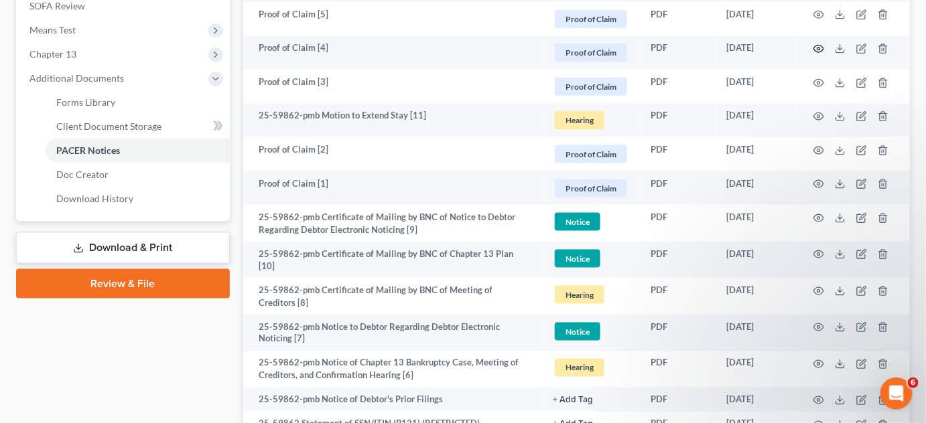
click at [819, 51] on icon "button" at bounding box center [819, 49] width 10 height 7
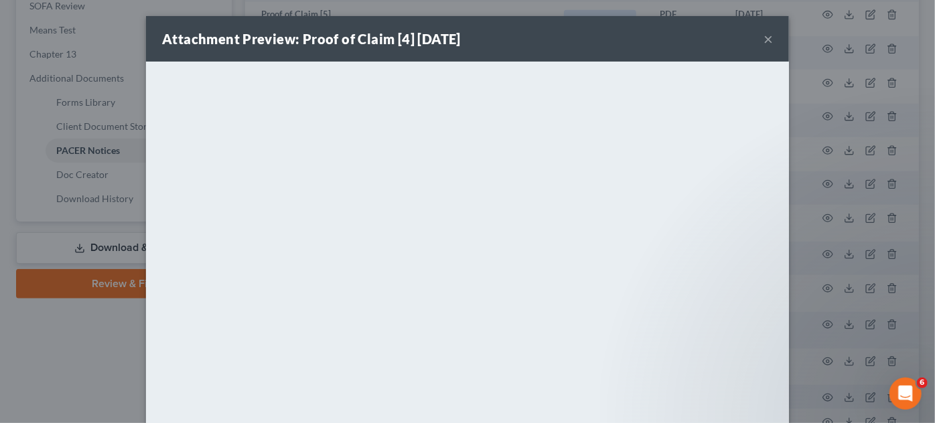
click at [812, 54] on div "Attachment Preview: Proof of Claim [4] 09/04/2025 × <object ng-attr-data='https…" at bounding box center [467, 211] width 935 height 423
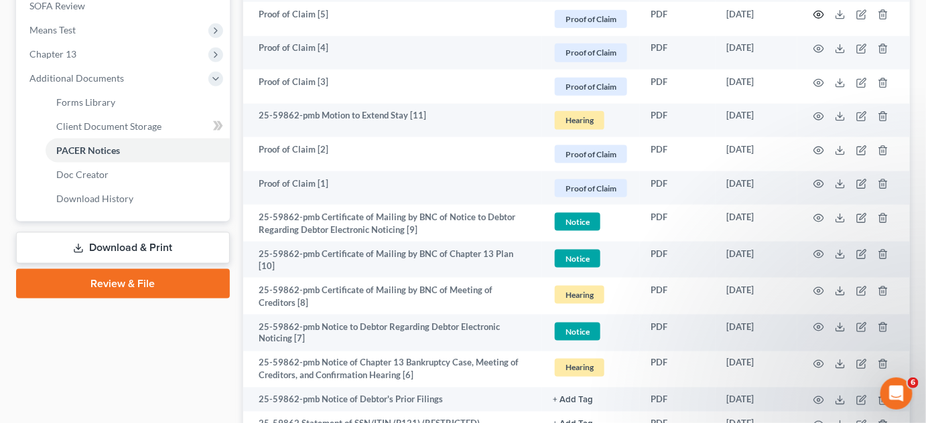
click at [817, 11] on icon "button" at bounding box center [819, 14] width 10 height 7
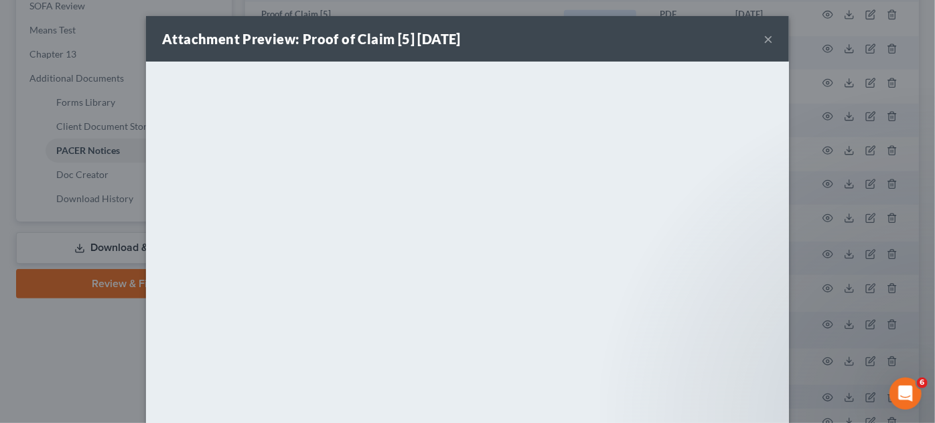
click at [810, 187] on div "Attachment Preview: Proof of Claim [5] 09/04/2025 × <object ng-attr-data='https…" at bounding box center [467, 211] width 935 height 423
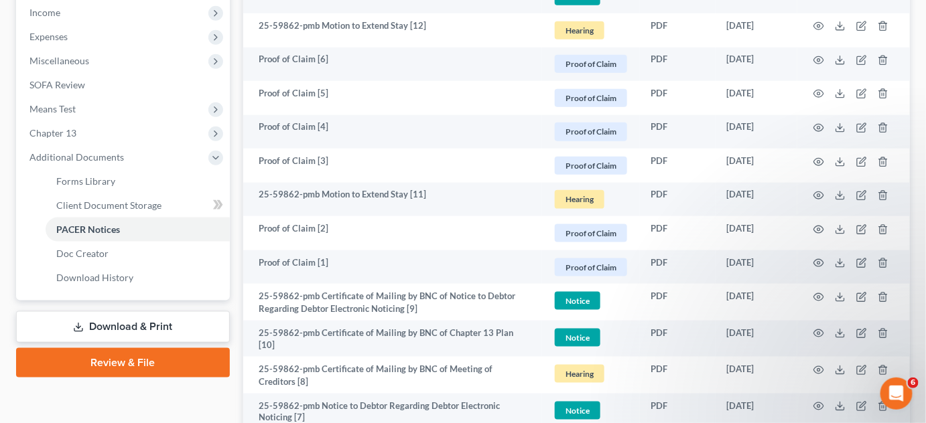
scroll to position [405, 0]
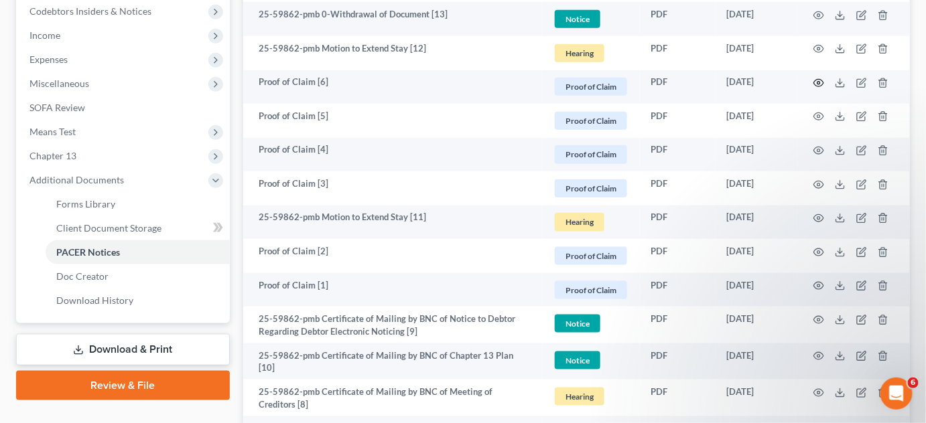
click at [817, 82] on icon "button" at bounding box center [818, 83] width 11 height 11
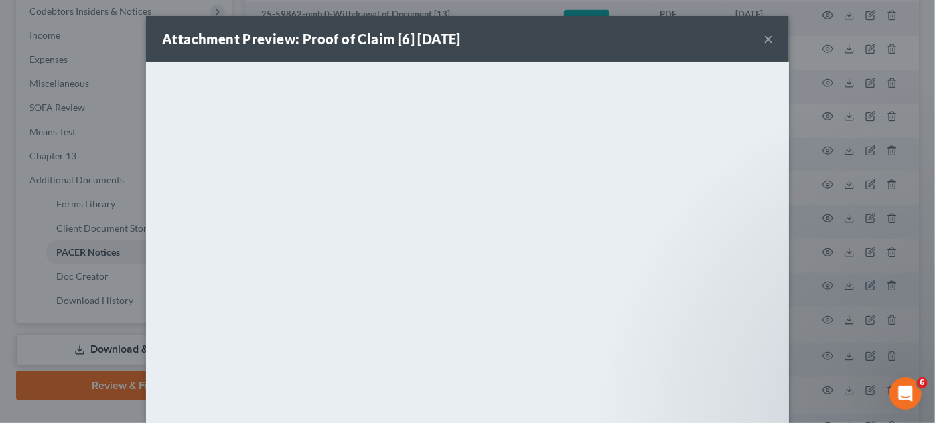
click at [791, 162] on div "Attachment Preview: Proof of Claim [6] 09/04/2025 × <object ng-attr-data='https…" at bounding box center [467, 211] width 935 height 423
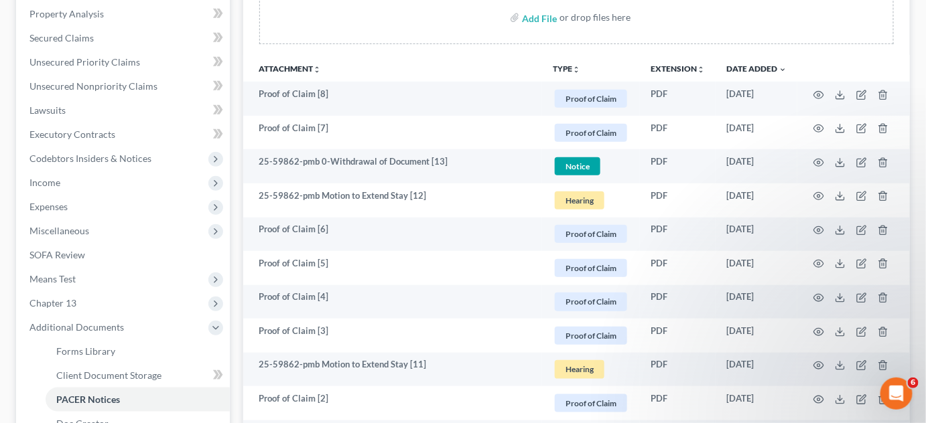
scroll to position [203, 0]
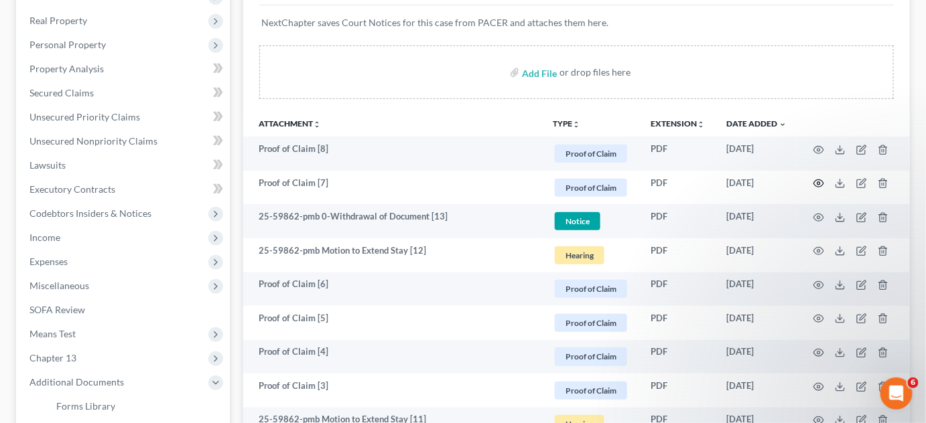
click at [818, 180] on icon "button" at bounding box center [819, 183] width 10 height 7
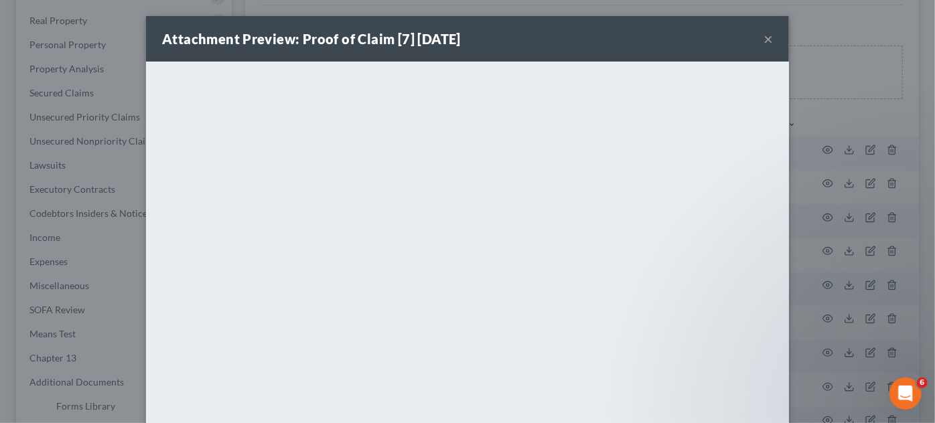
drag, startPoint x: 866, startPoint y: 91, endPoint x: 865, endPoint y: 100, distance: 8.8
click at [866, 92] on div "Attachment Preview: Proof of Claim [7] 09/04/2025 × <object ng-attr-data='https…" at bounding box center [467, 211] width 935 height 423
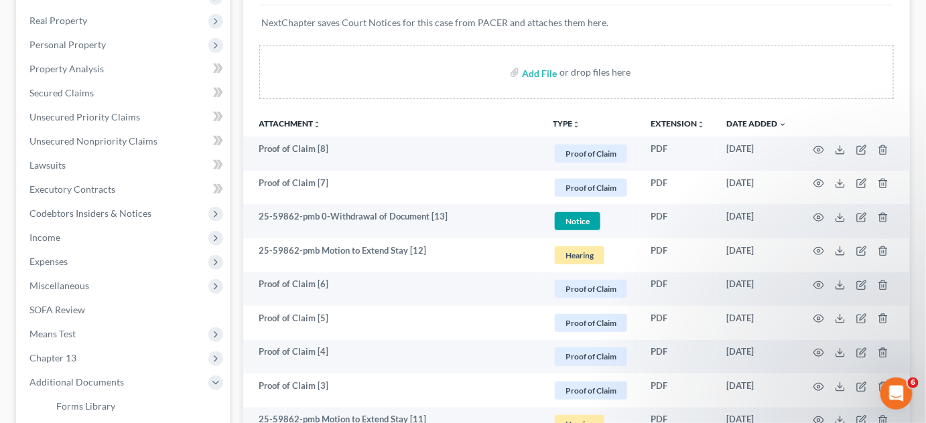
click at [590, 192] on span "Proof of Claim" at bounding box center [591, 188] width 72 height 18
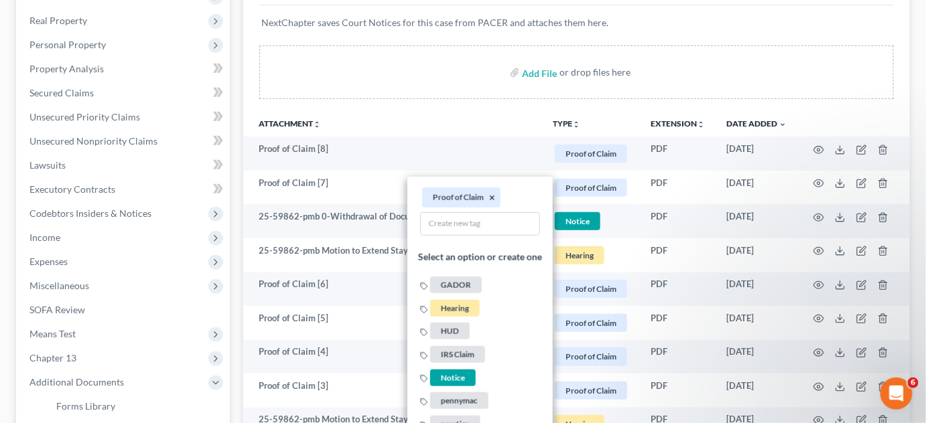
click at [492, 194] on button "×" at bounding box center [492, 198] width 6 height 12
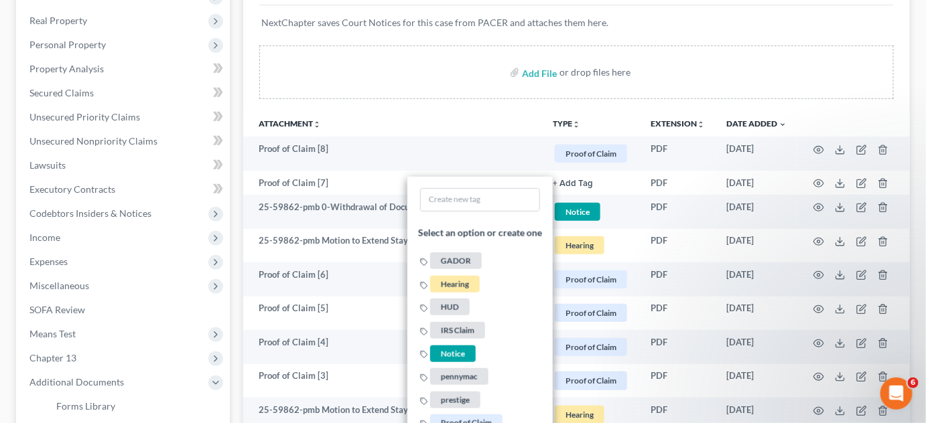
click at [470, 253] on span "GADOR" at bounding box center [456, 261] width 52 height 17
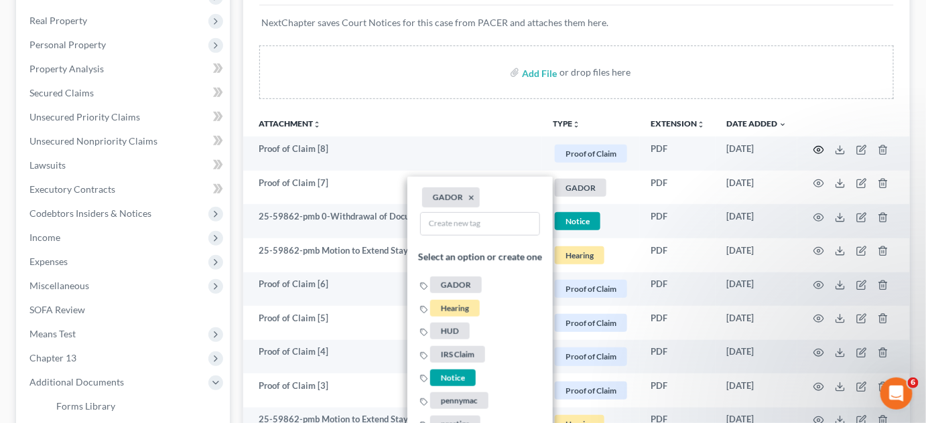
click at [821, 149] on icon "button" at bounding box center [818, 150] width 11 height 11
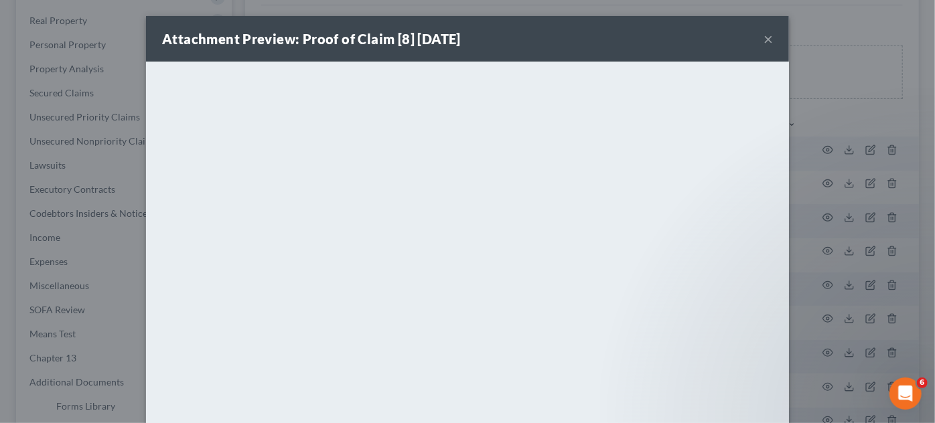
click at [804, 189] on div "Attachment Preview: Proof of Claim [8] 09/08/2025 × <object ng-attr-data='https…" at bounding box center [467, 211] width 935 height 423
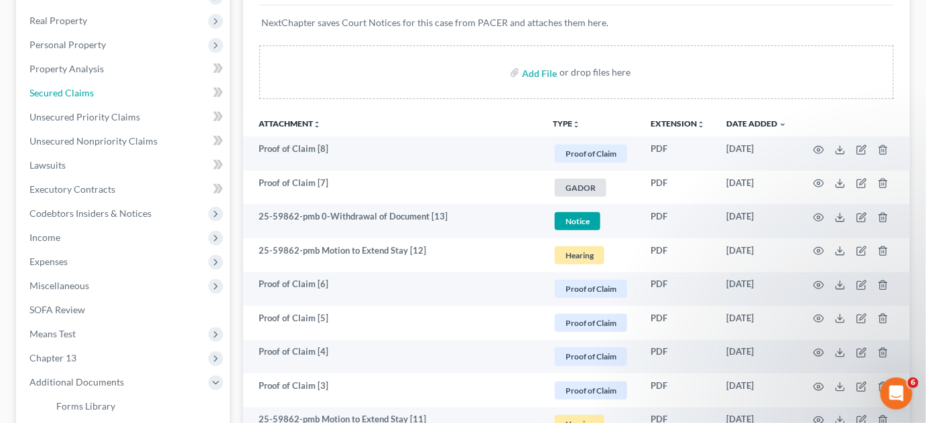
click at [84, 92] on span "Secured Claims" at bounding box center [61, 92] width 64 height 11
